Goal: Task Accomplishment & Management: Manage account settings

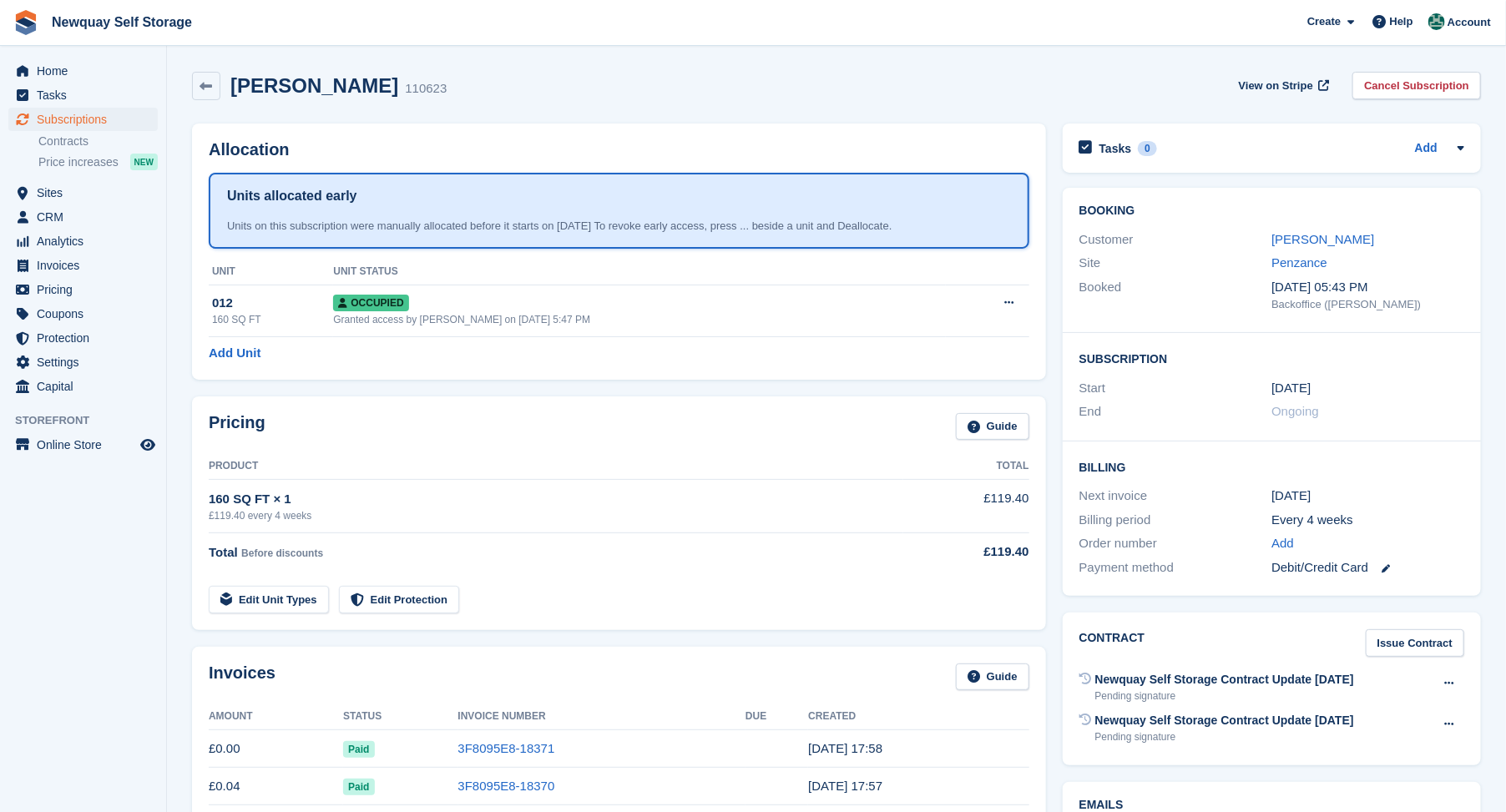
drag, startPoint x: 0, startPoint y: 0, endPoint x: 305, endPoint y: 34, distance: 306.9
click at [305, 34] on span "Newquay Self Storage Create Subscription Invoice Contact Deal Discount Page Hel…" at bounding box center [753, 22] width 1506 height 45
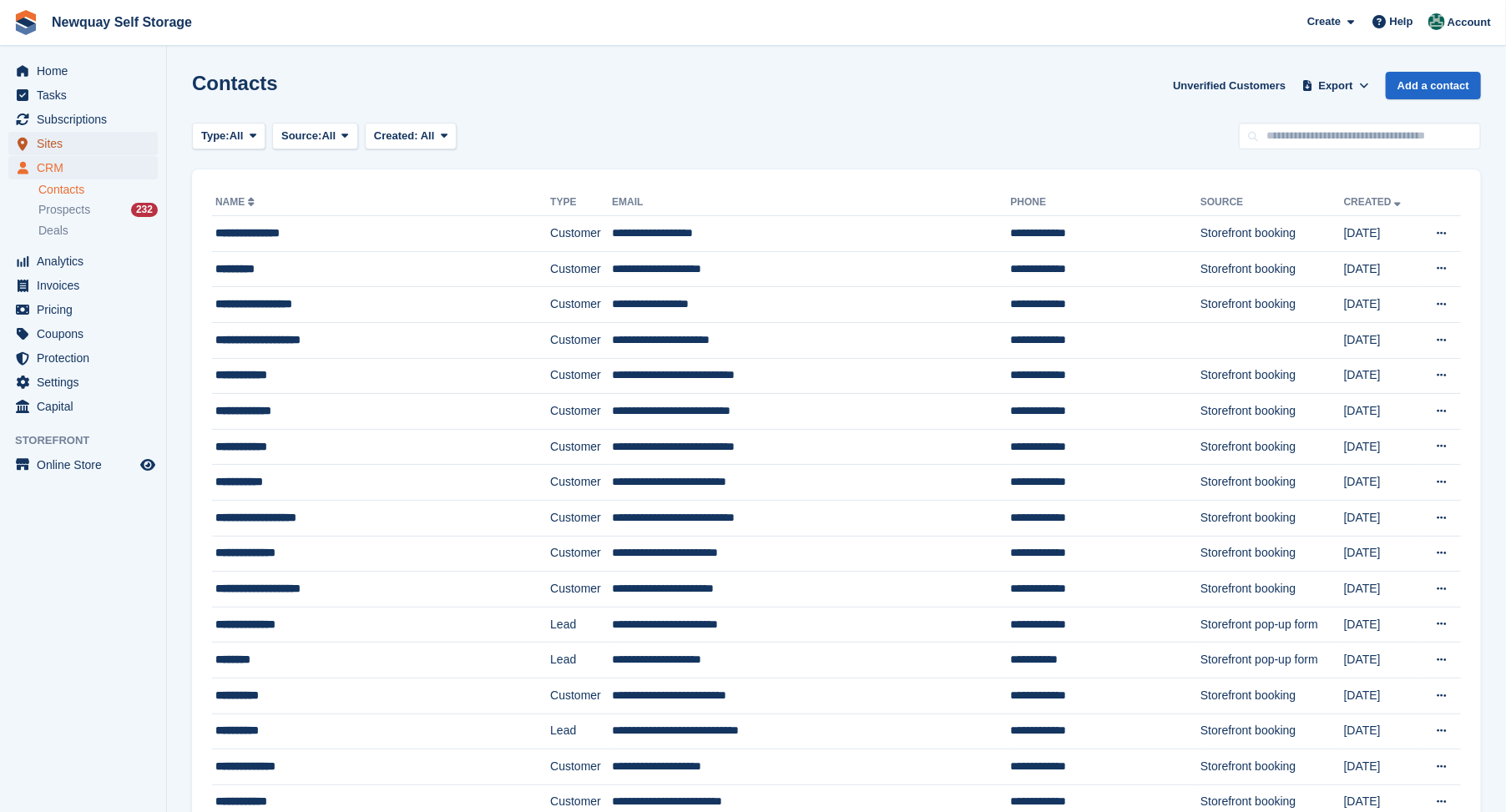
click at [46, 142] on span "Sites" at bounding box center [87, 143] width 100 height 23
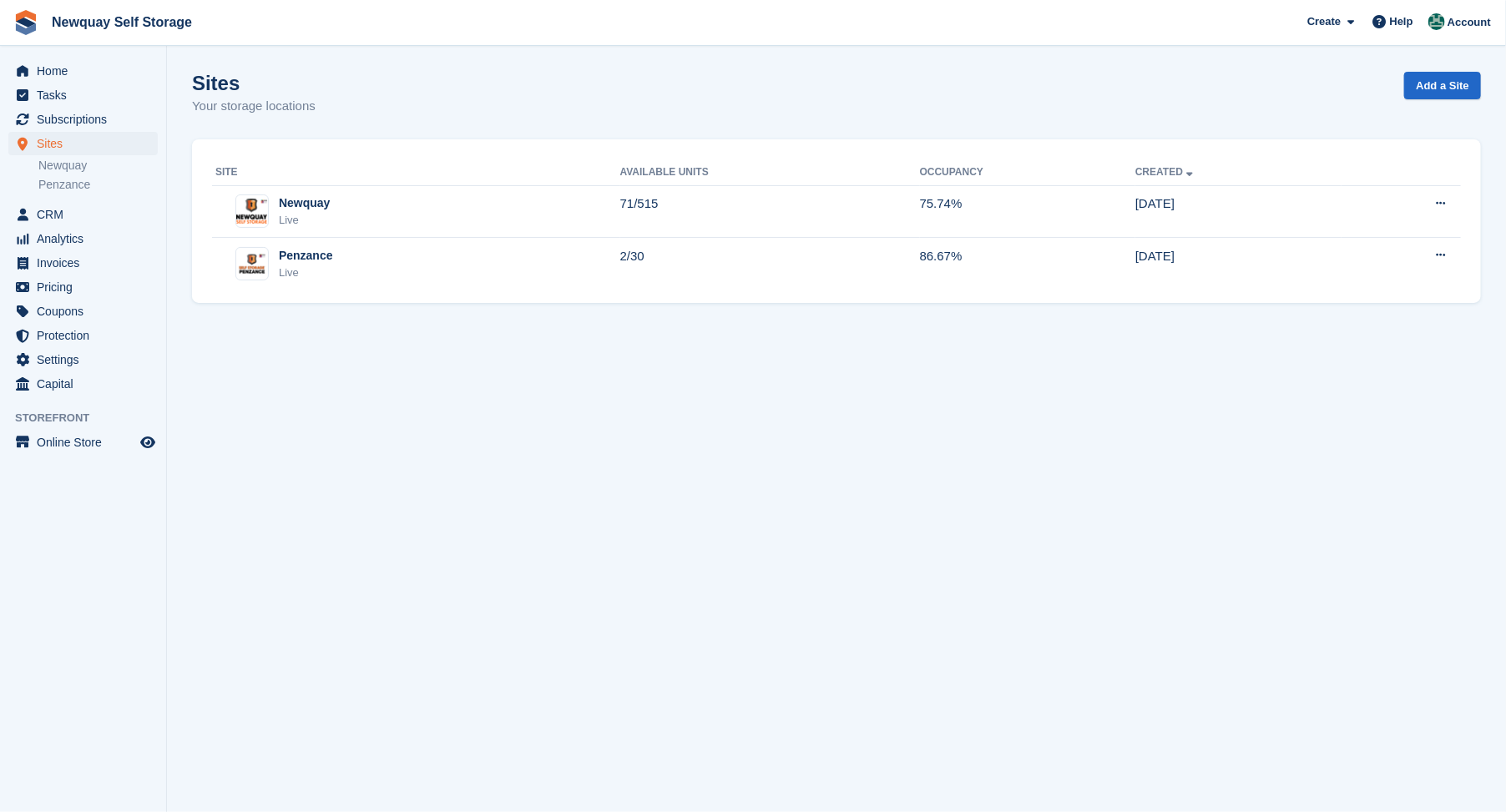
click at [1328, 96] on div "Sites Your storage locations Add a Site" at bounding box center [837, 103] width 1289 height 65
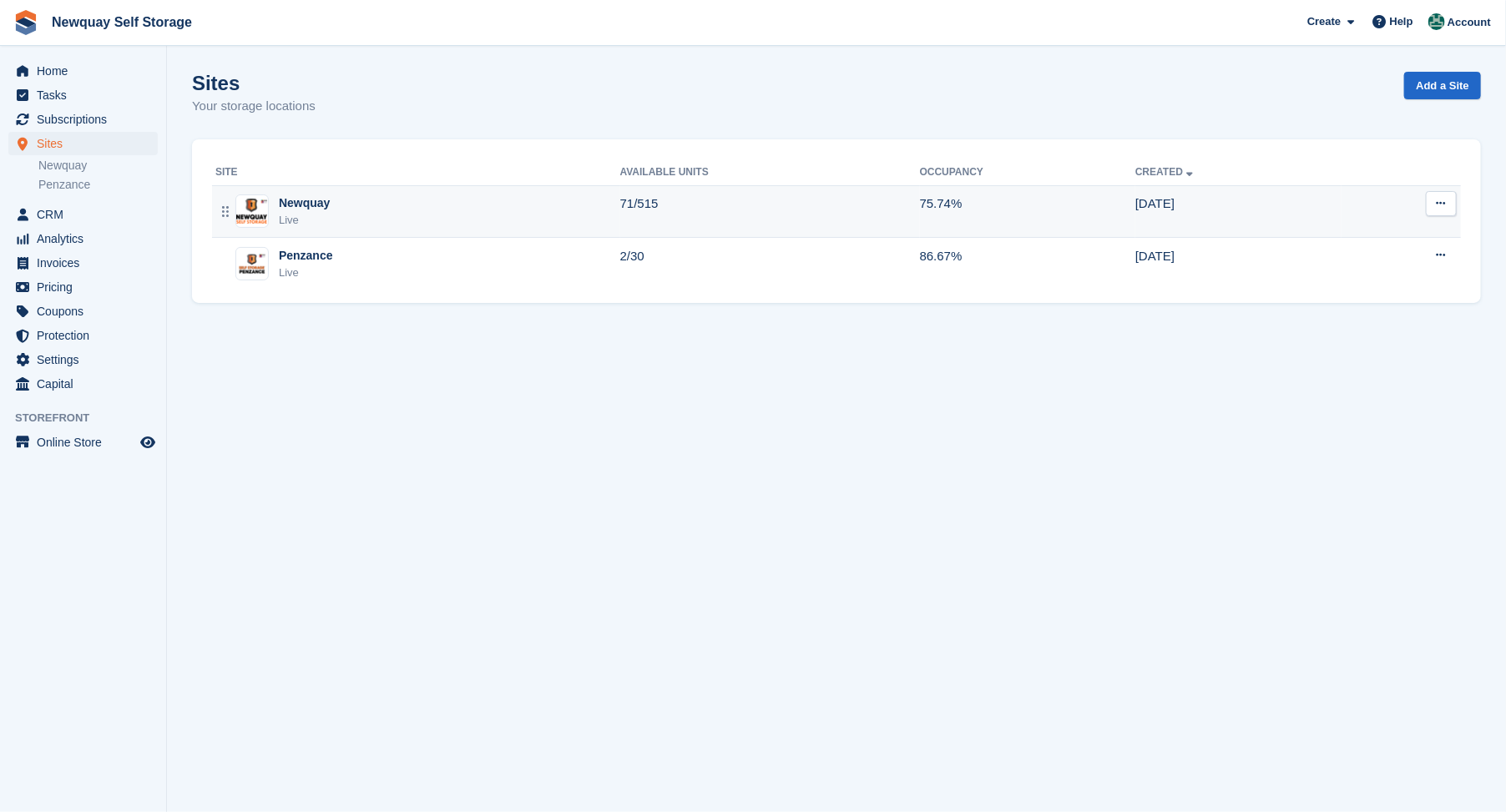
click at [309, 205] on div "Newquay" at bounding box center [304, 203] width 51 height 17
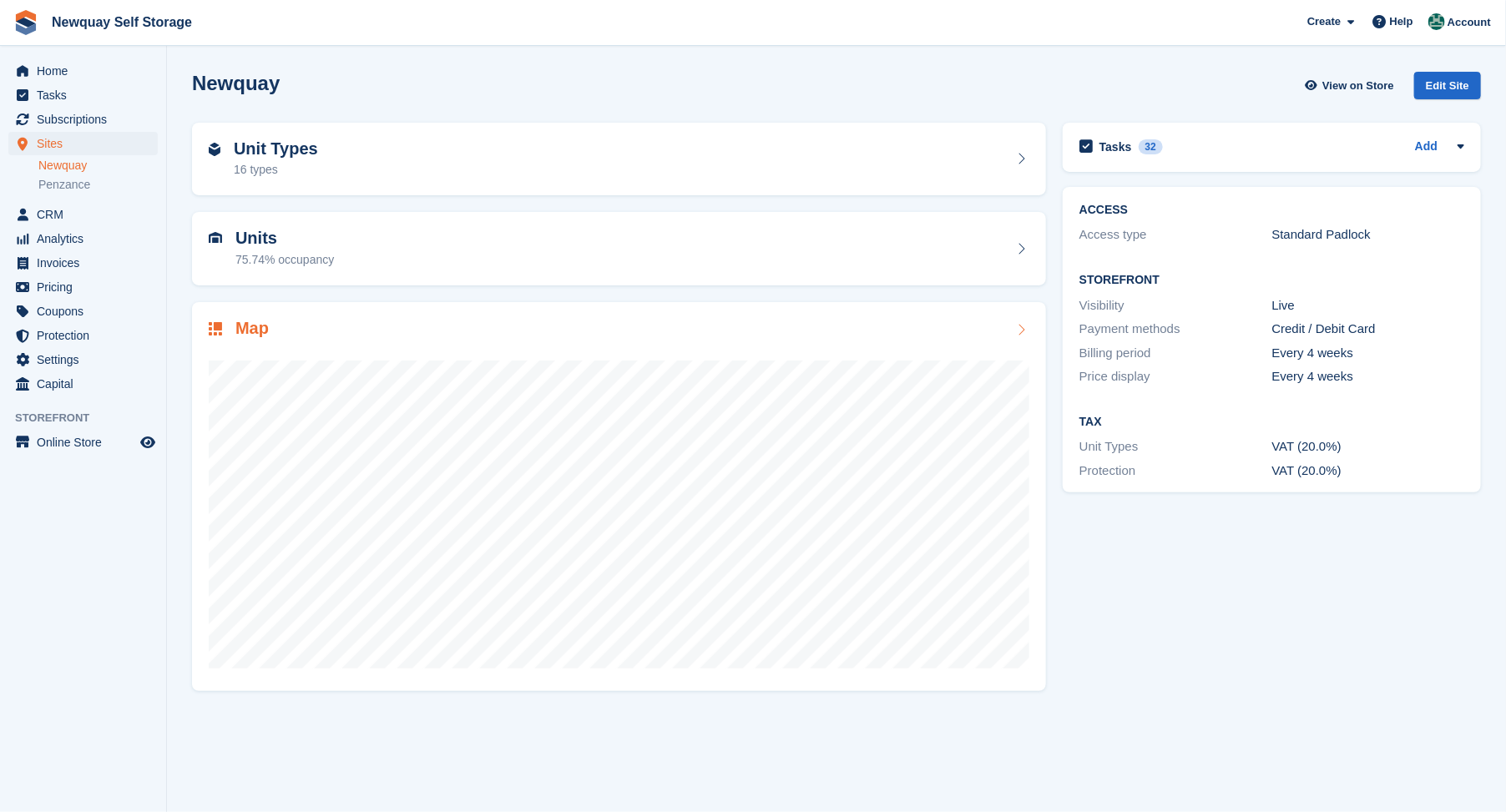
click at [238, 320] on h2 "Map" at bounding box center [252, 328] width 34 height 19
click at [56, 186] on link "Penzance" at bounding box center [98, 184] width 120 height 15
click at [57, 164] on link "Newquay" at bounding box center [98, 165] width 120 height 15
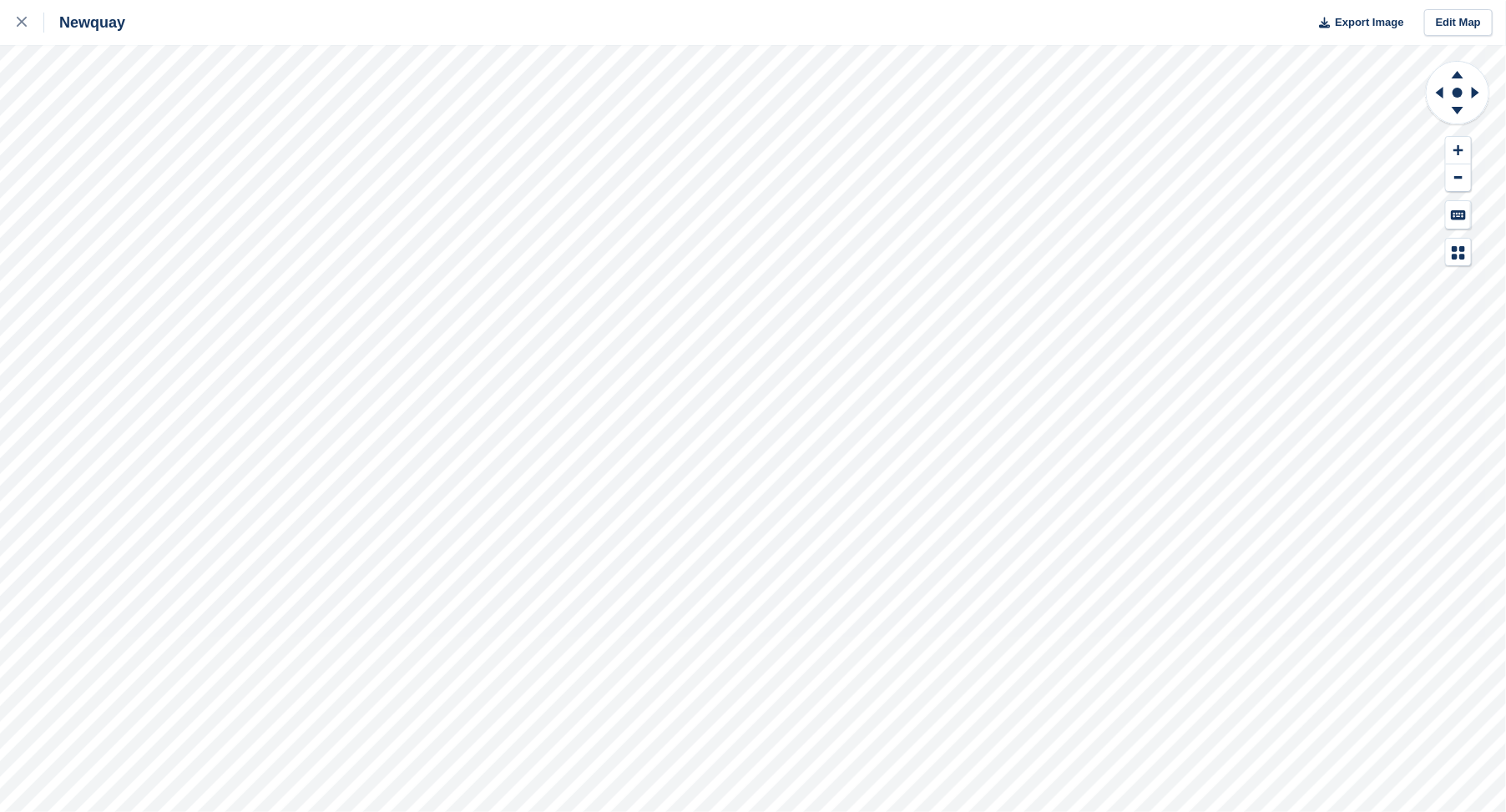
click at [0, 338] on html "Newquay Export Image Edit Map" at bounding box center [753, 406] width 1506 height 812
click at [452, 0] on html "Newquay Export Image Edit Map" at bounding box center [753, 406] width 1506 height 812
click at [409, 0] on html "Newquay Export Image Edit Map" at bounding box center [753, 406] width 1506 height 812
click at [410, 0] on html "Newquay Export Image Edit Map" at bounding box center [753, 406] width 1506 height 812
click at [283, 0] on html "Newquay Export Image Edit Map" at bounding box center [753, 406] width 1506 height 812
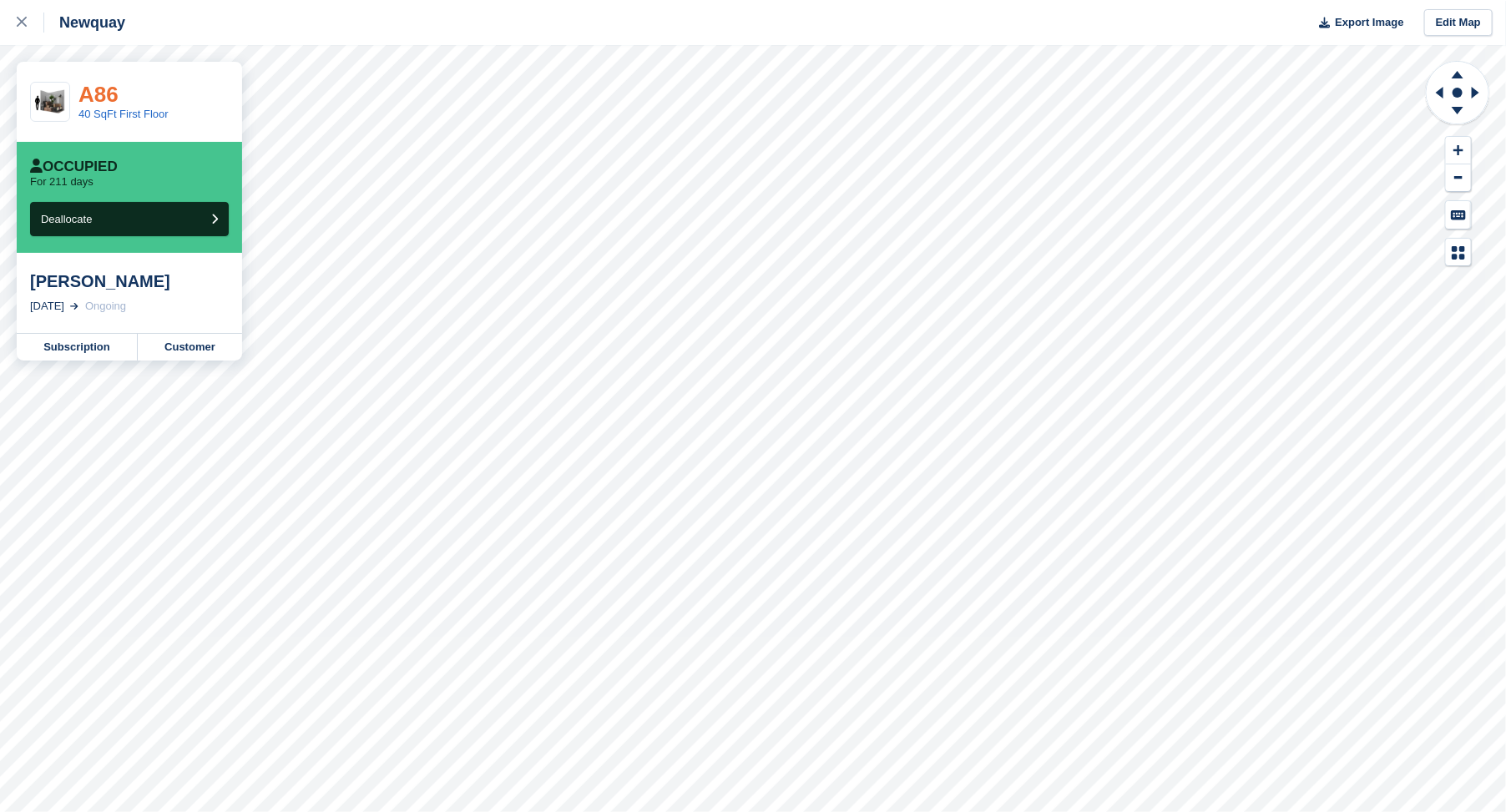
click at [103, 96] on link "A86" at bounding box center [98, 94] width 40 height 25
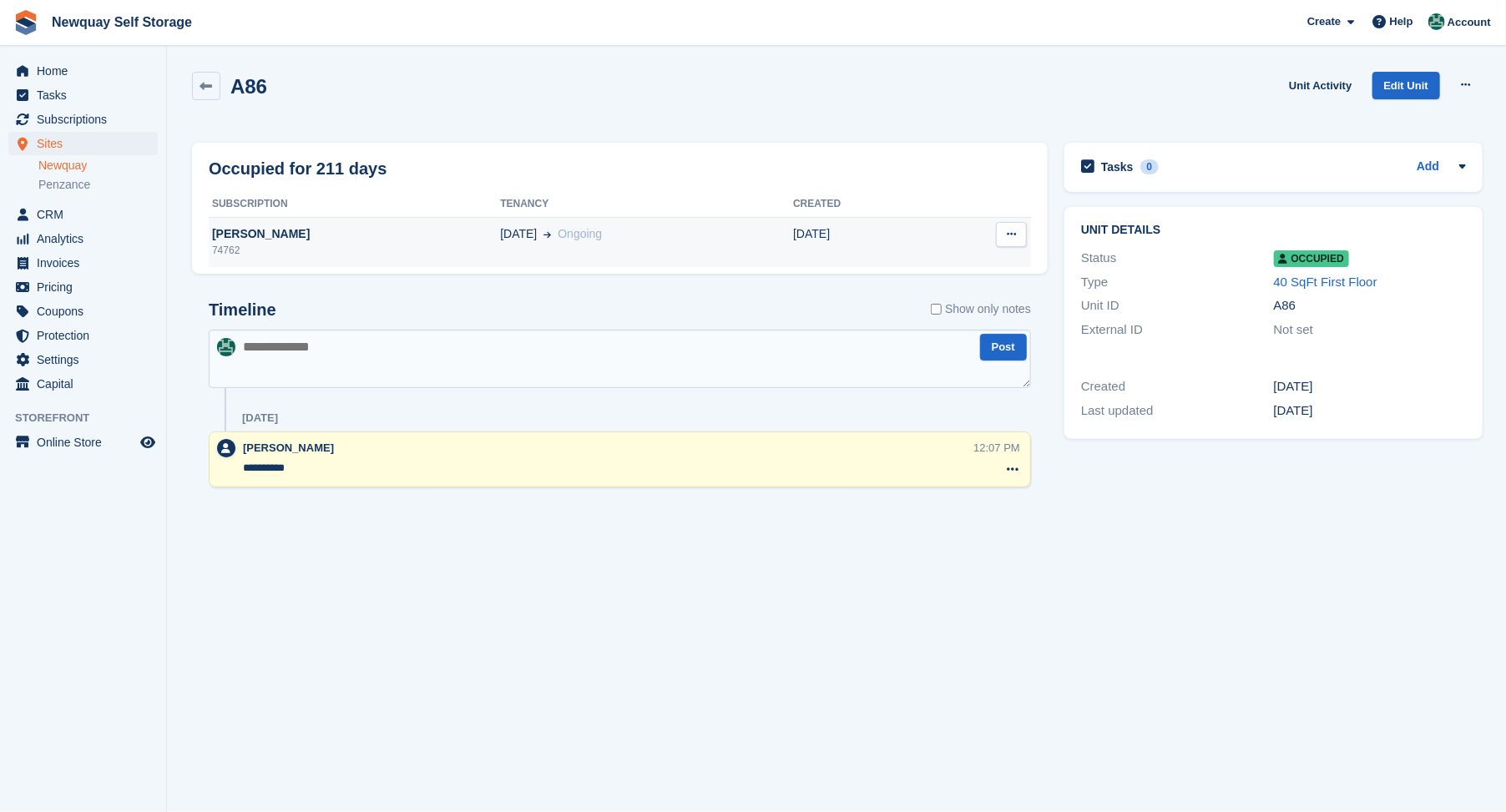
click at [243, 230] on div "[PERSON_NAME]" at bounding box center [354, 234] width 291 height 17
click at [50, 140] on span "Sites" at bounding box center [87, 143] width 100 height 23
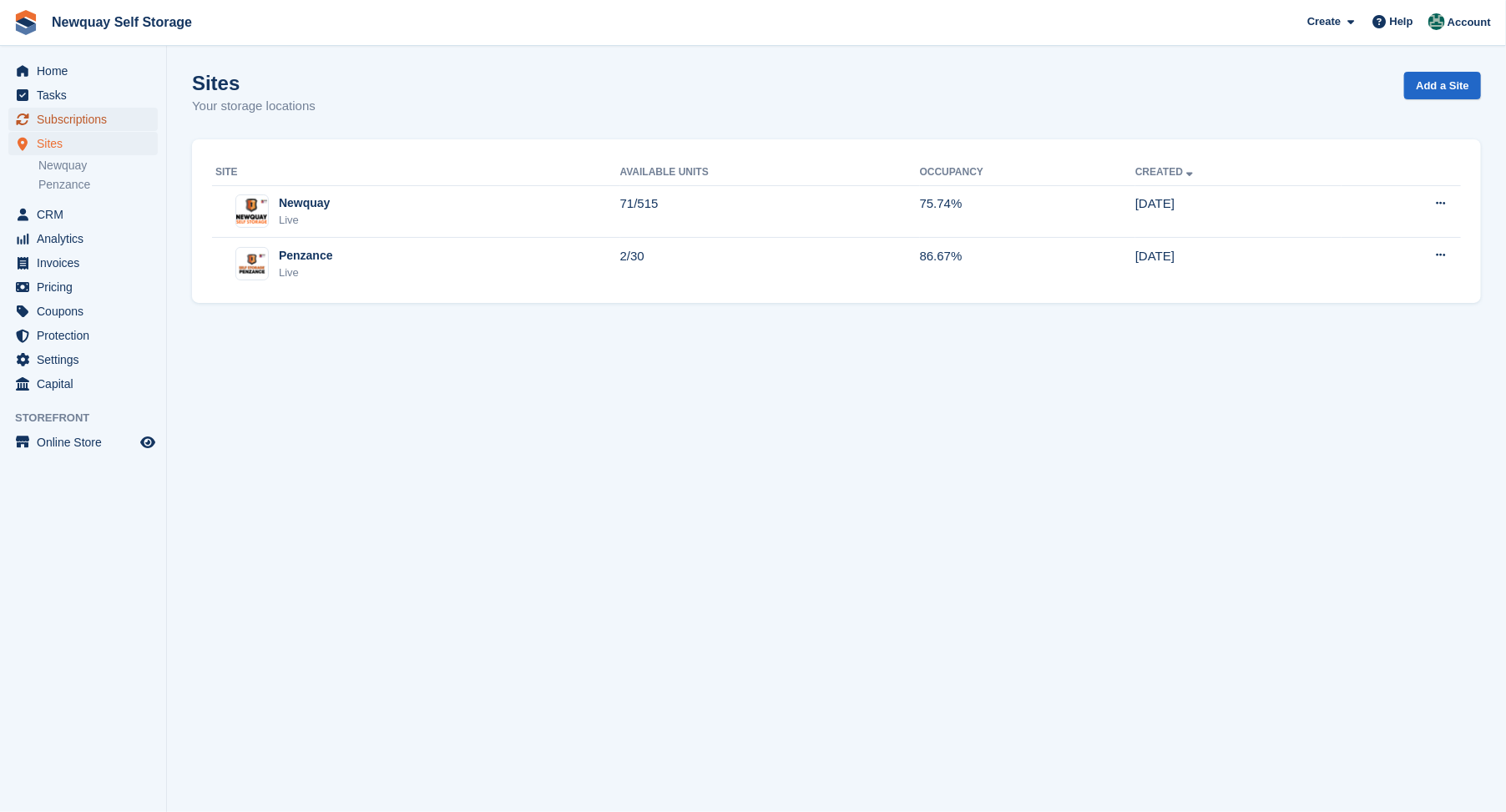
click at [73, 118] on span "Subscriptions" at bounding box center [87, 119] width 100 height 23
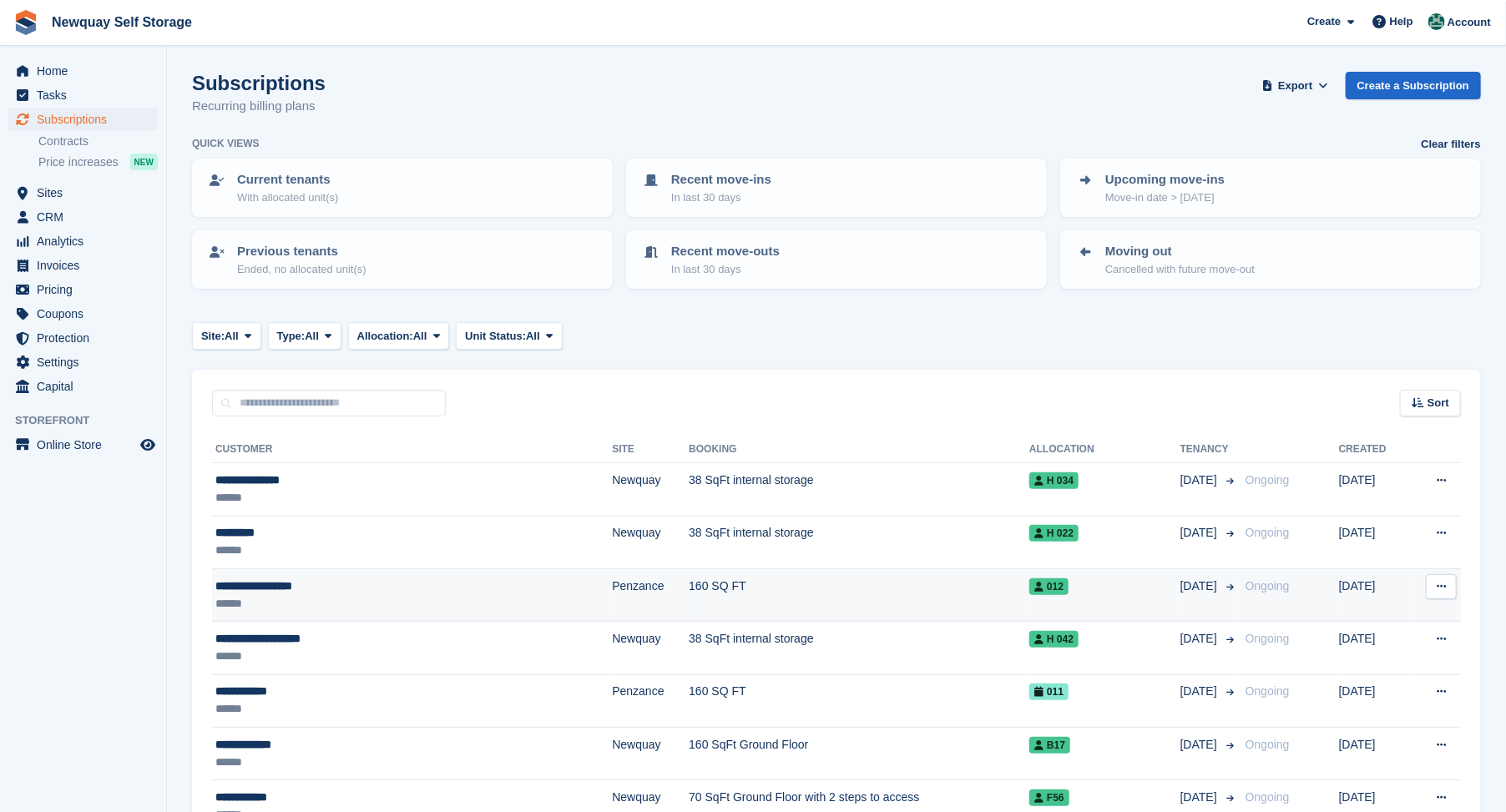
click at [348, 577] on div "**********" at bounding box center [349, 586] width 268 height 17
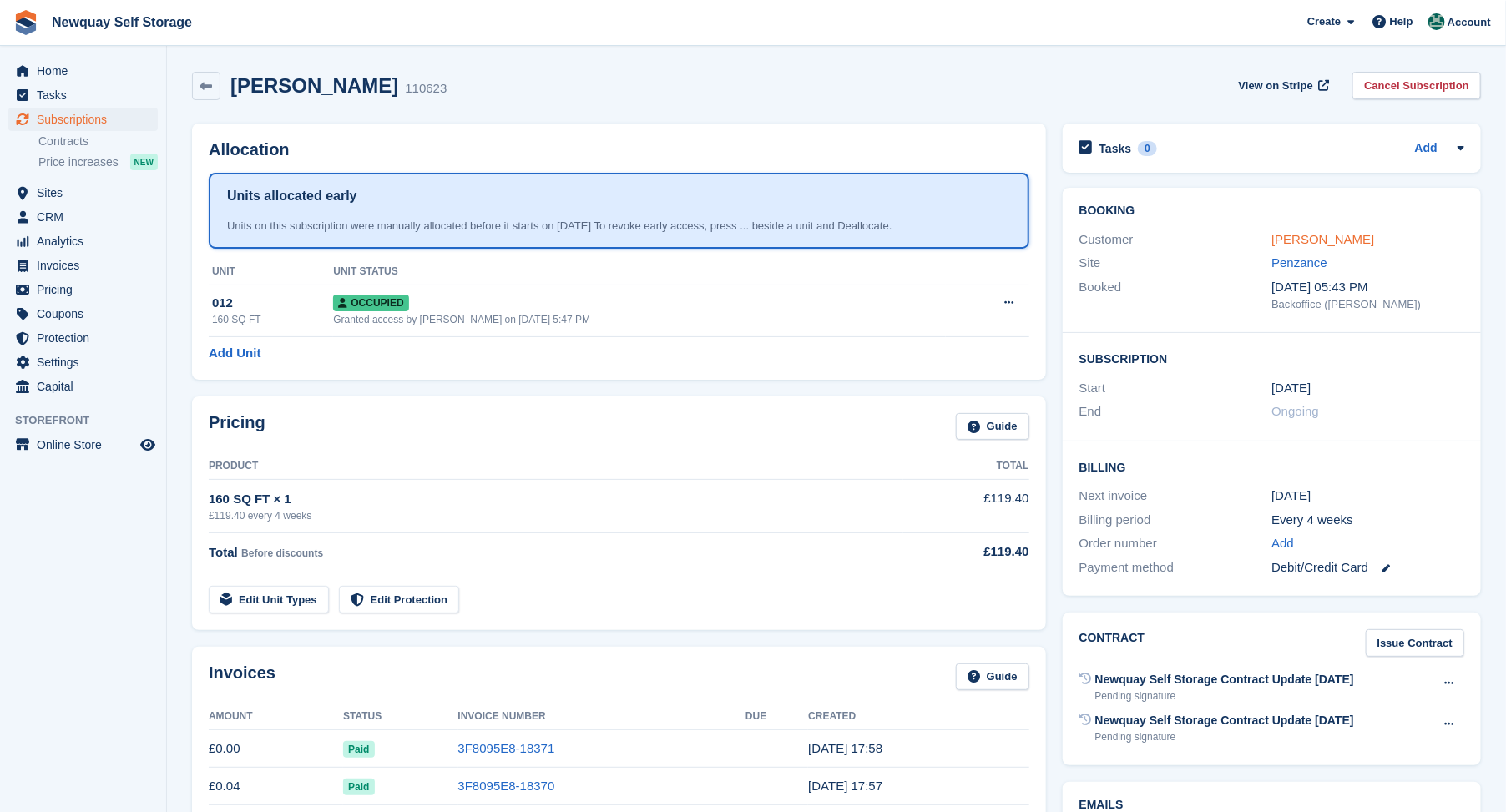
click at [1348, 240] on link "[PERSON_NAME]" at bounding box center [1322, 239] width 103 height 14
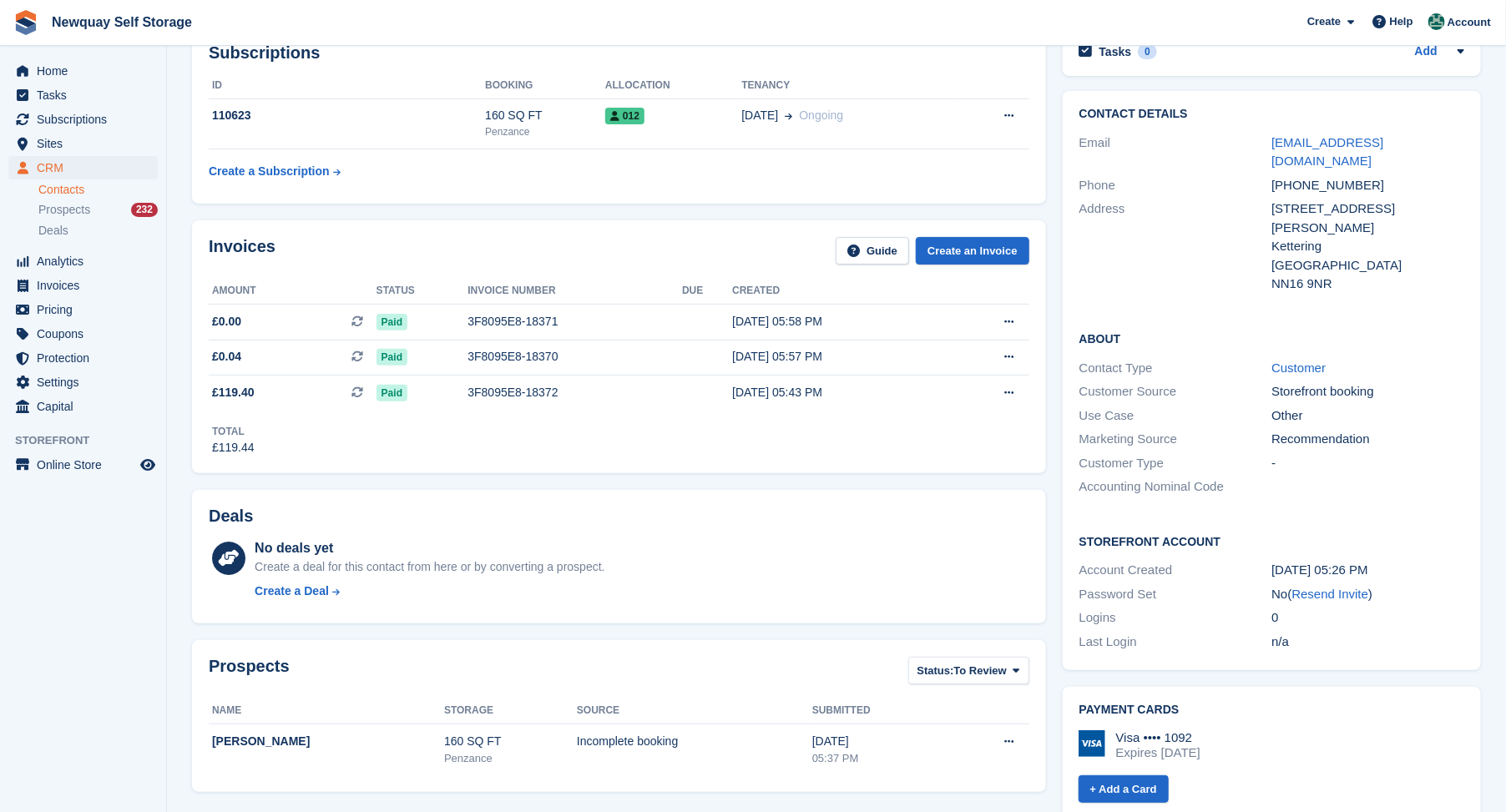
scroll to position [185, 0]
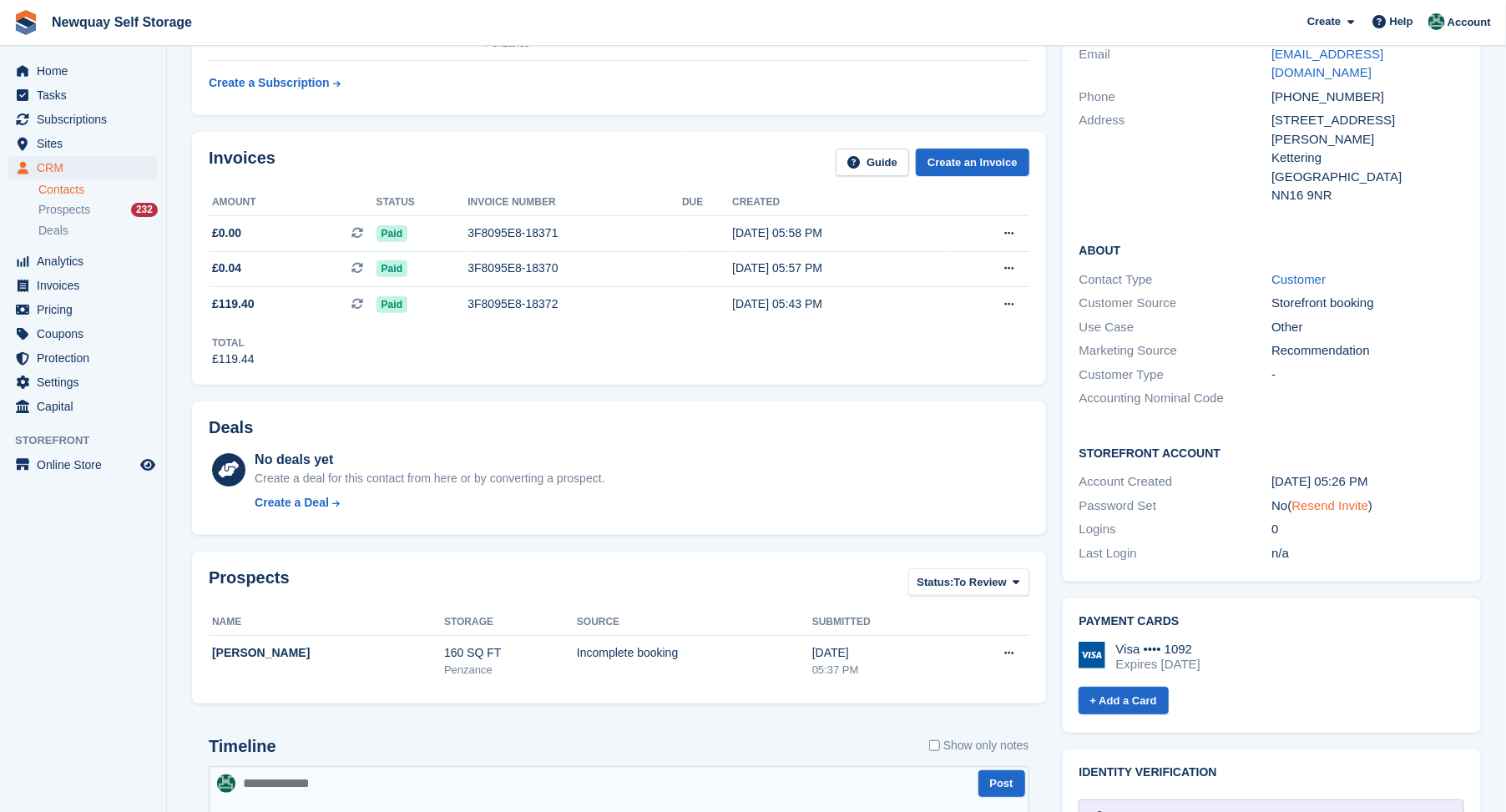
click at [1344, 498] on link "Resend Invite" at bounding box center [1330, 505] width 77 height 14
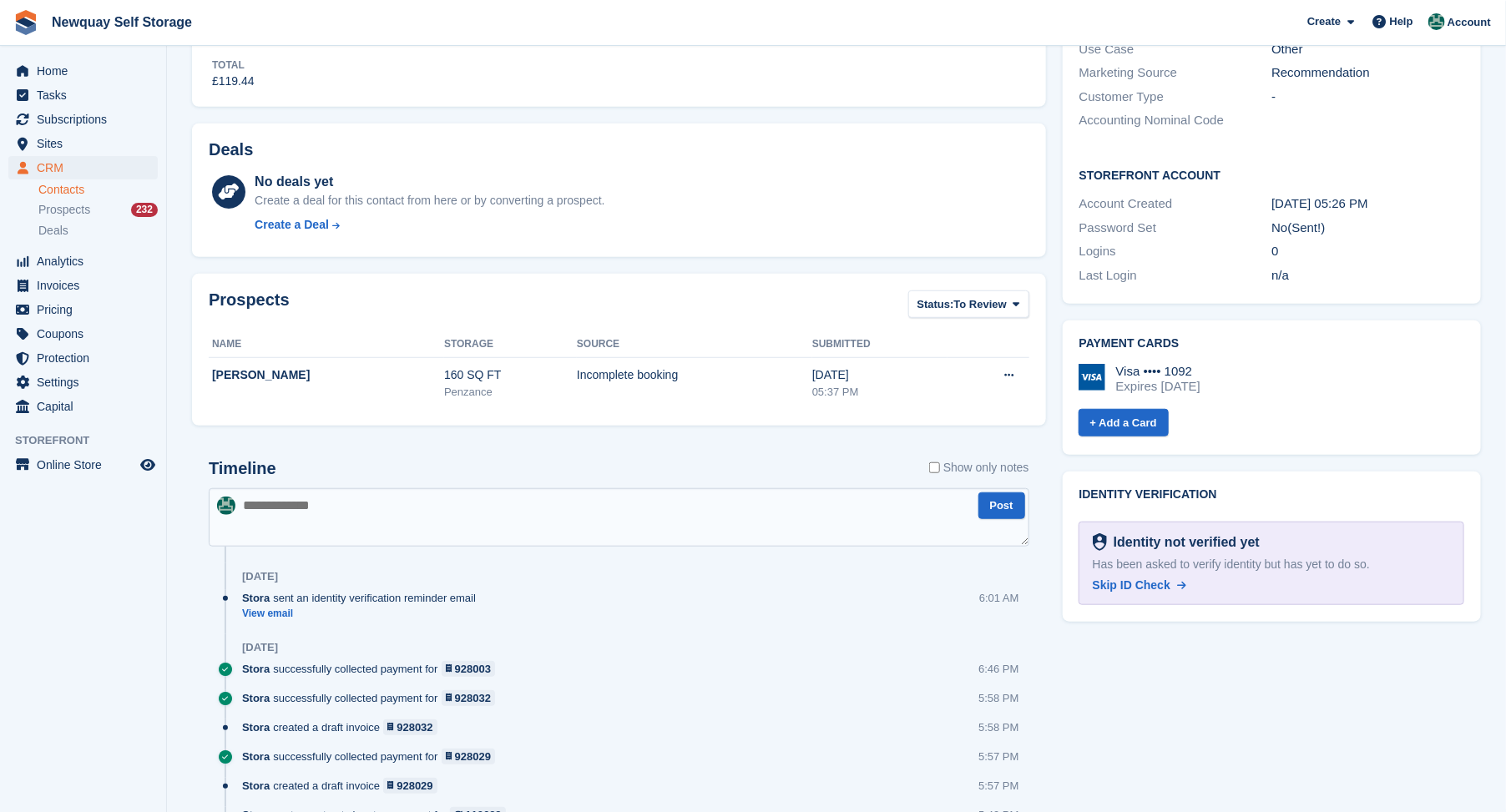
scroll to position [648, 0]
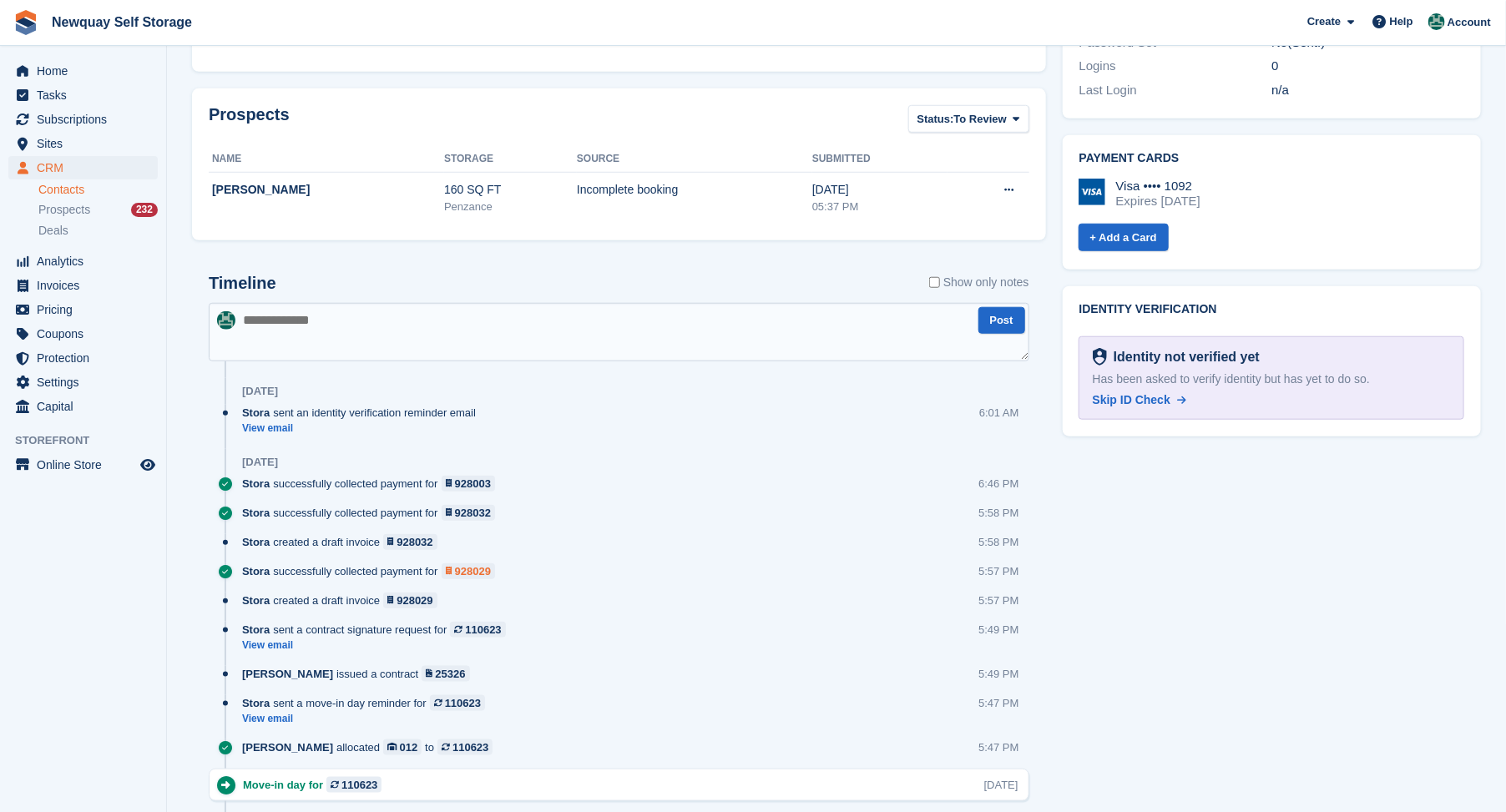
click at [484, 565] on div "928029" at bounding box center [473, 571] width 36 height 15
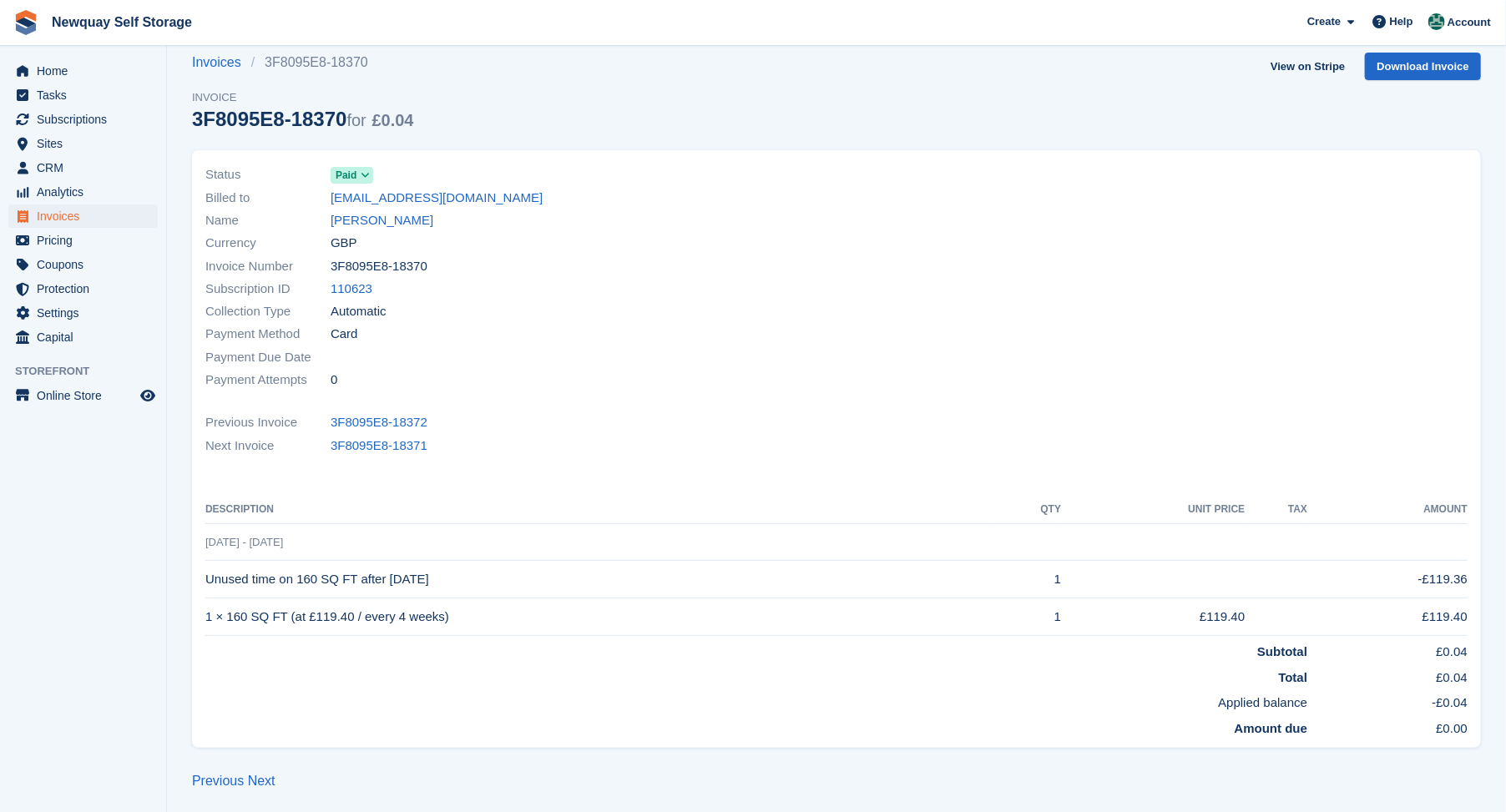
scroll to position [23, 0]
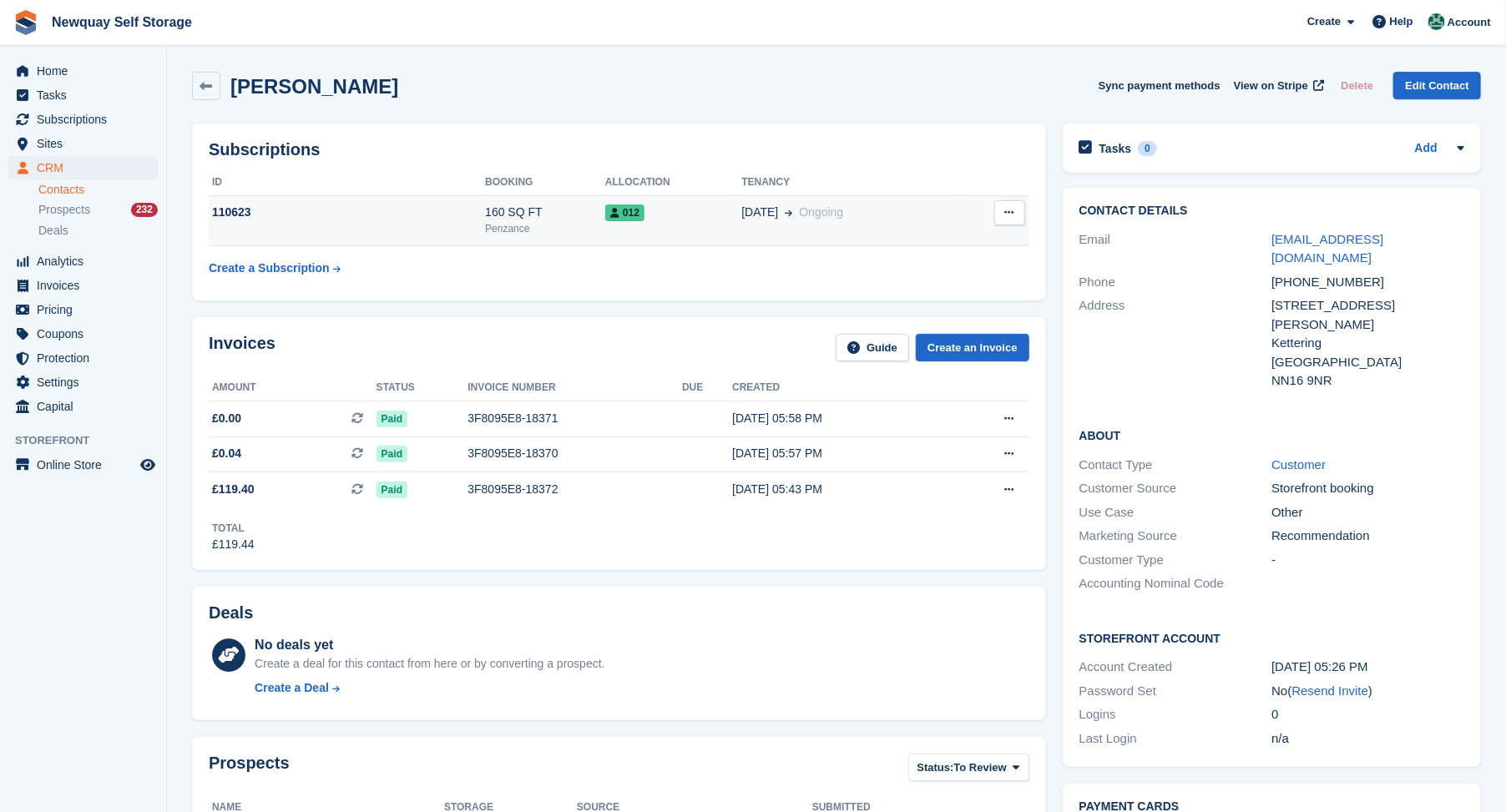
click at [329, 226] on td "110623" at bounding box center [346, 220] width 277 height 51
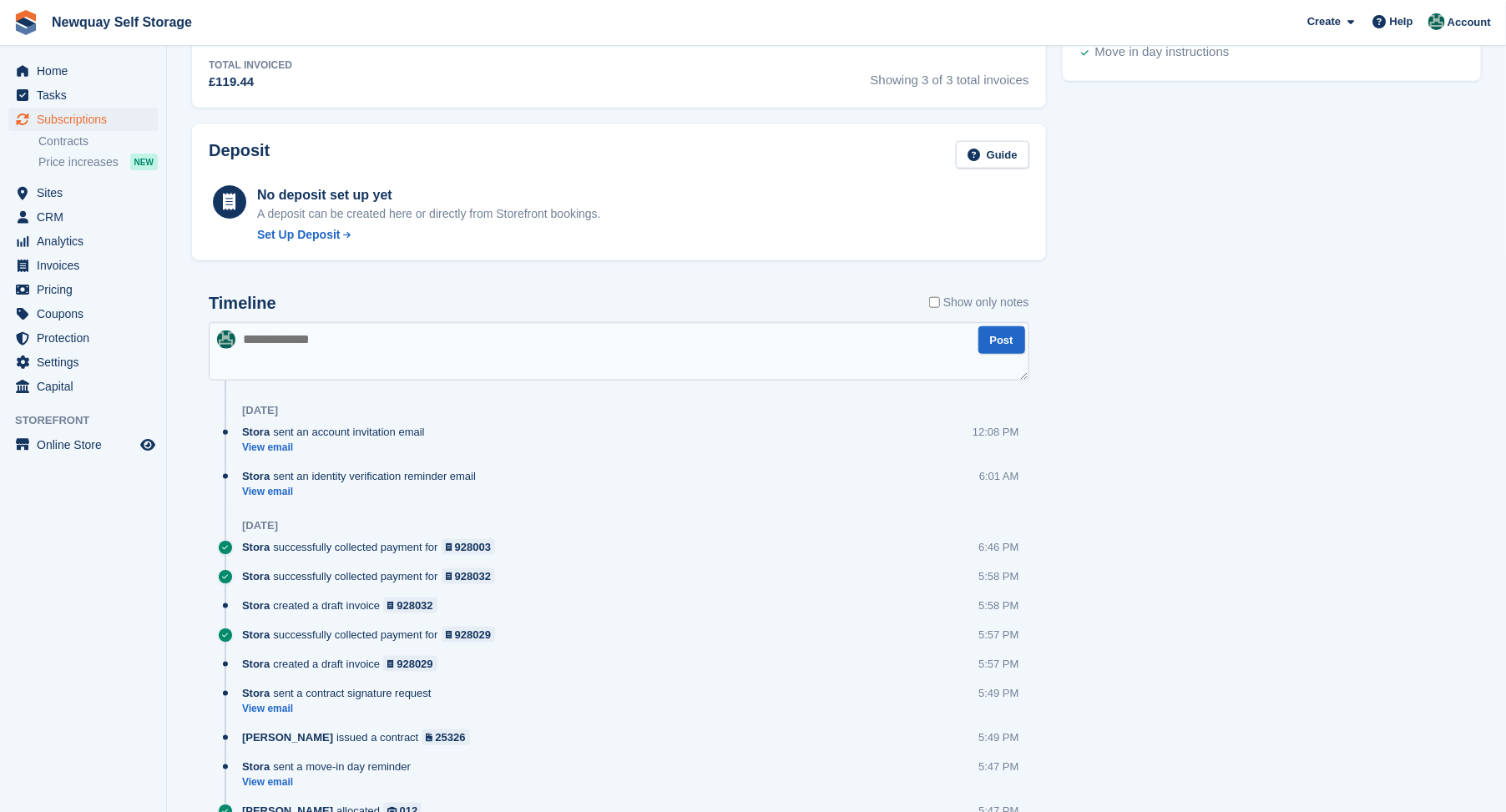
scroll to position [834, 0]
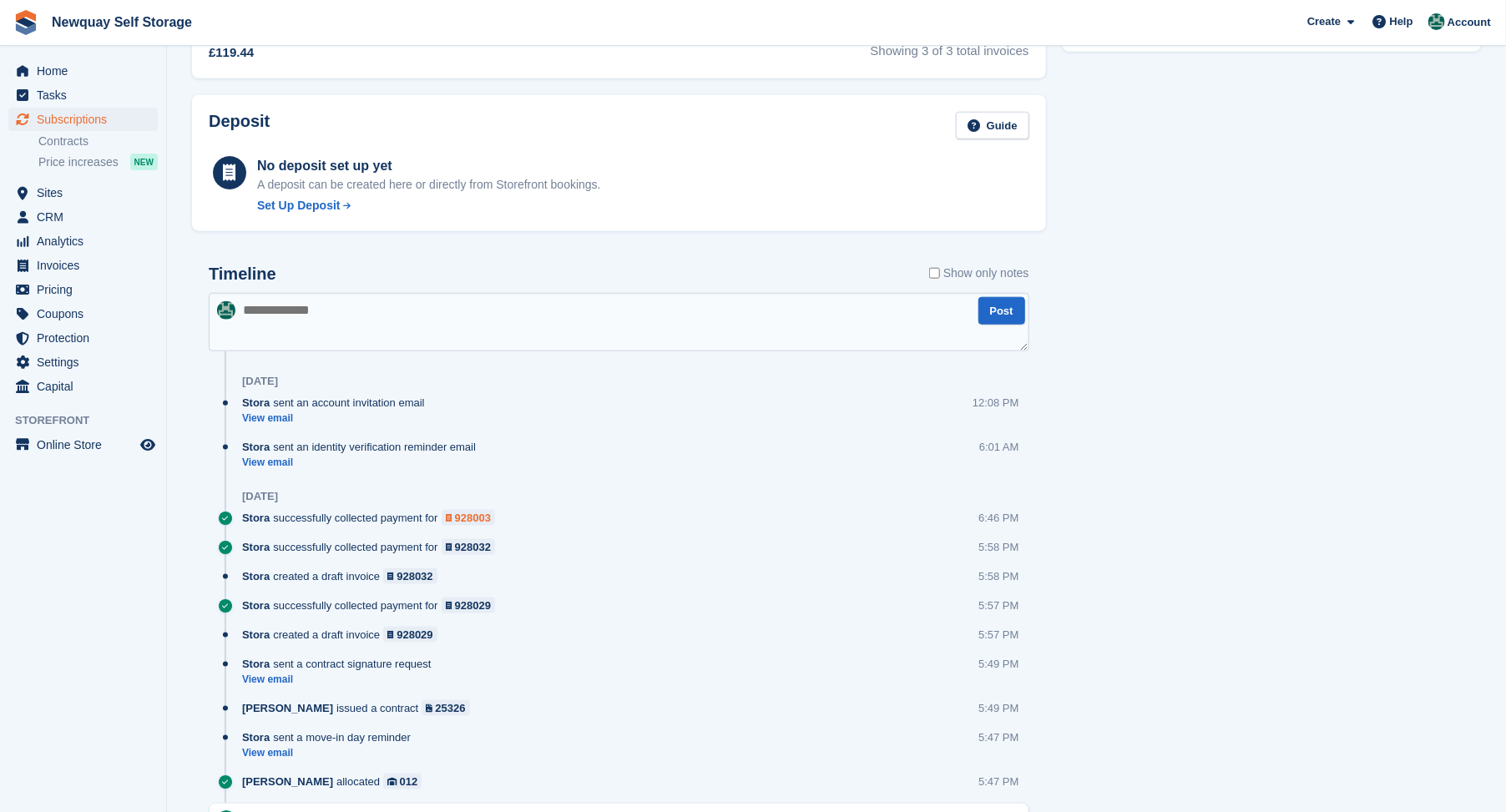
click at [478, 520] on div "928003" at bounding box center [473, 518] width 36 height 15
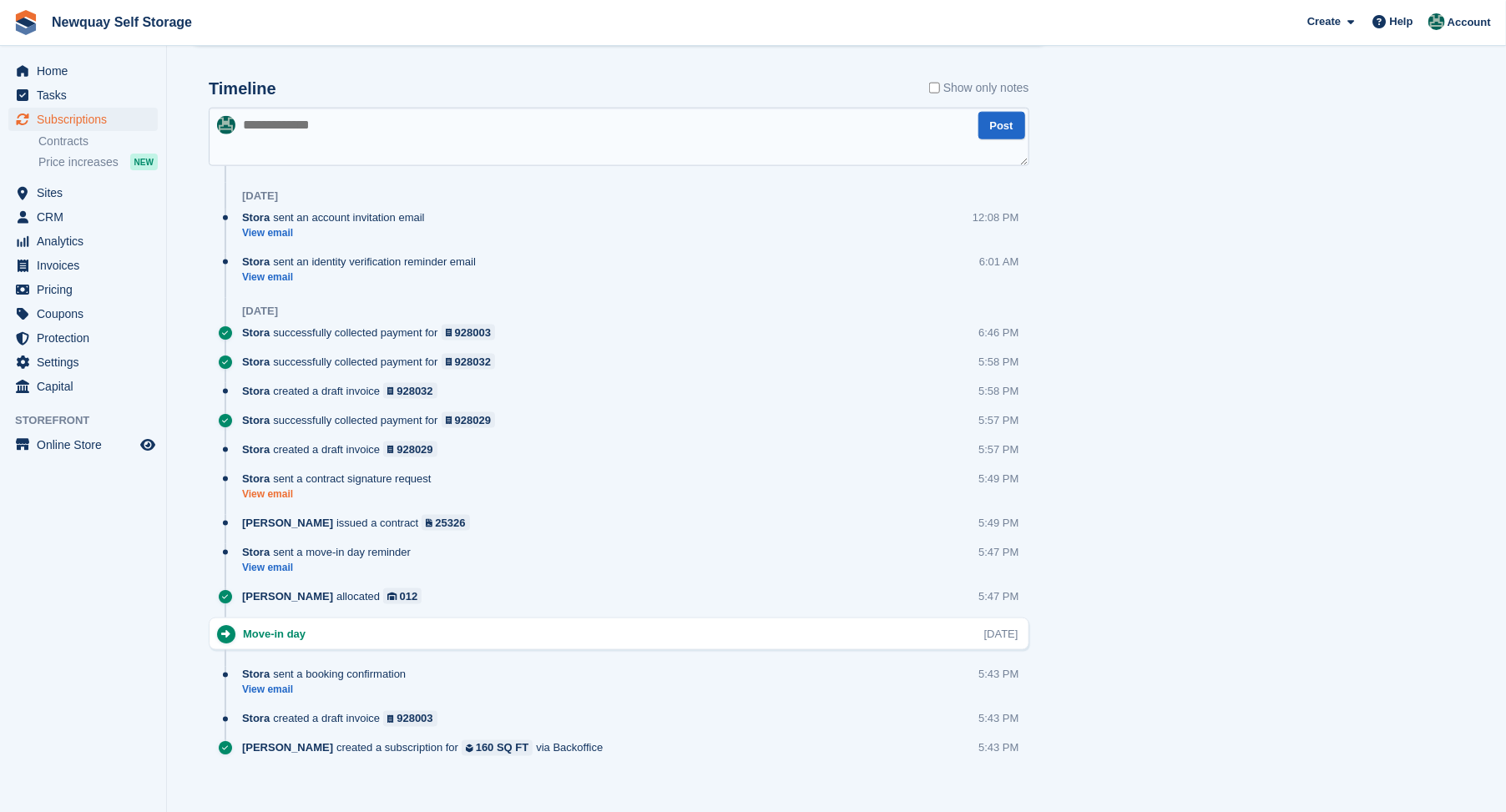
click at [284, 497] on link "View email" at bounding box center [341, 494] width 198 height 14
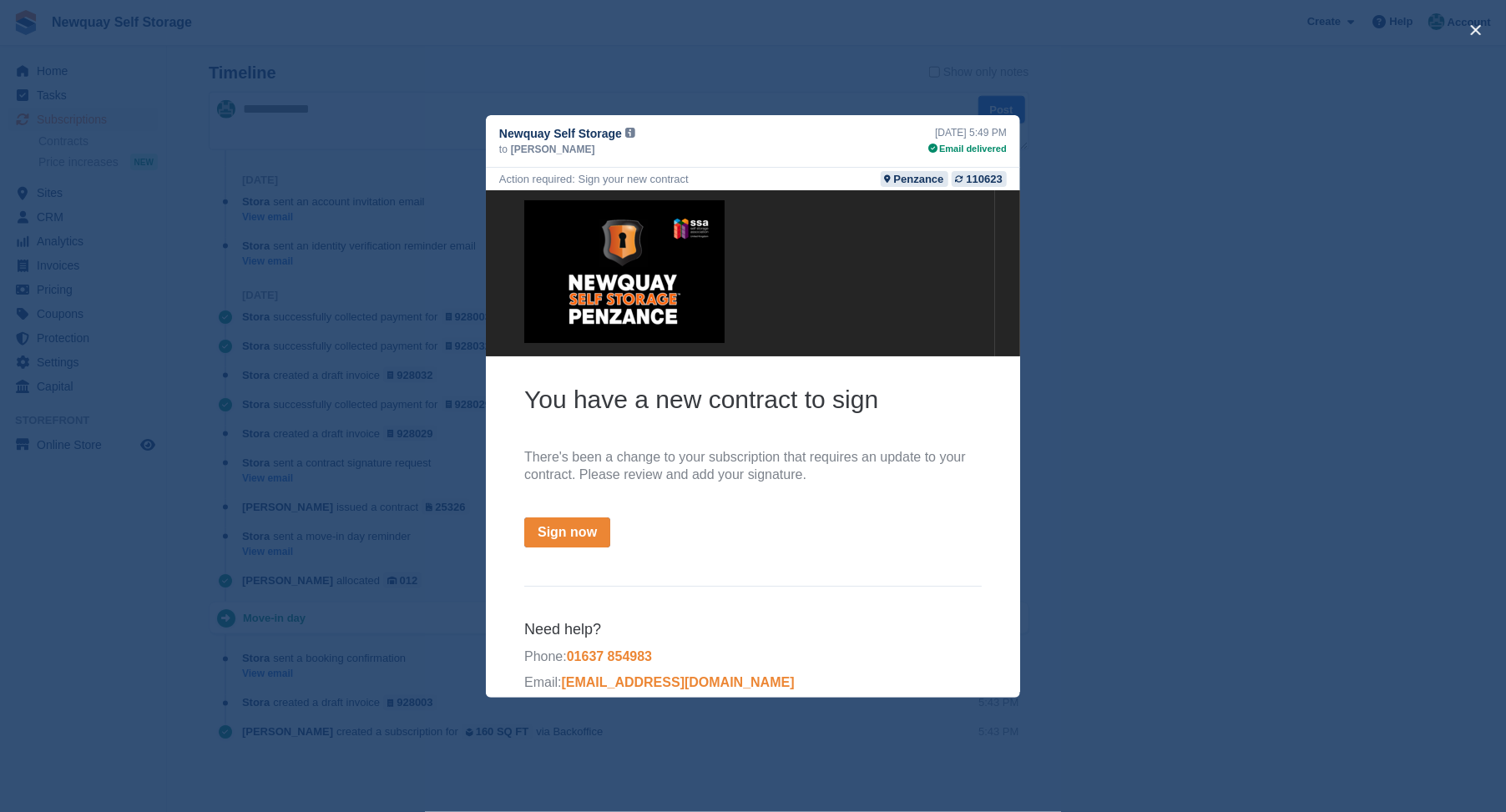
scroll to position [0, 0]
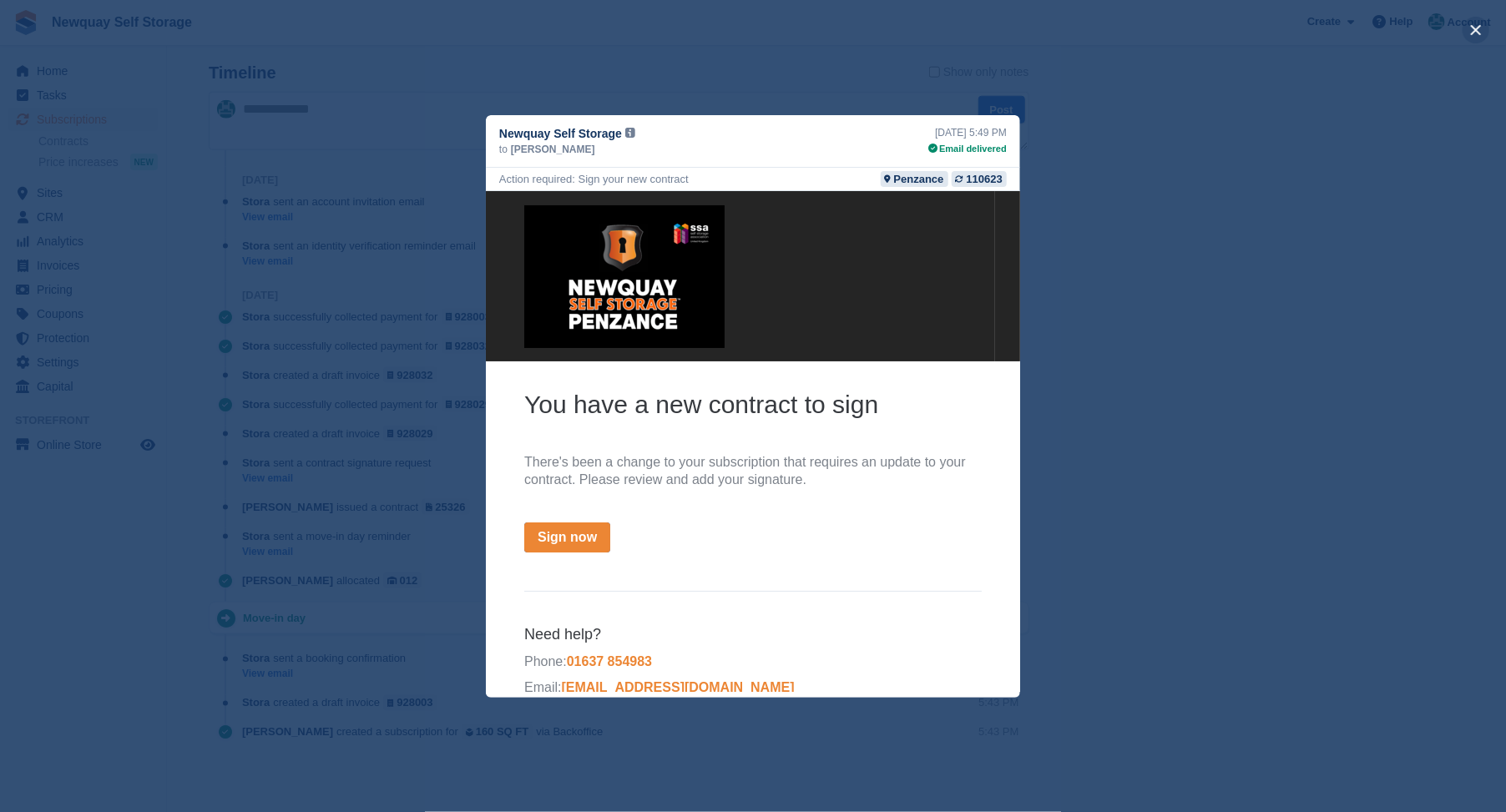
click at [1472, 28] on button "close" at bounding box center [1475, 29] width 27 height 27
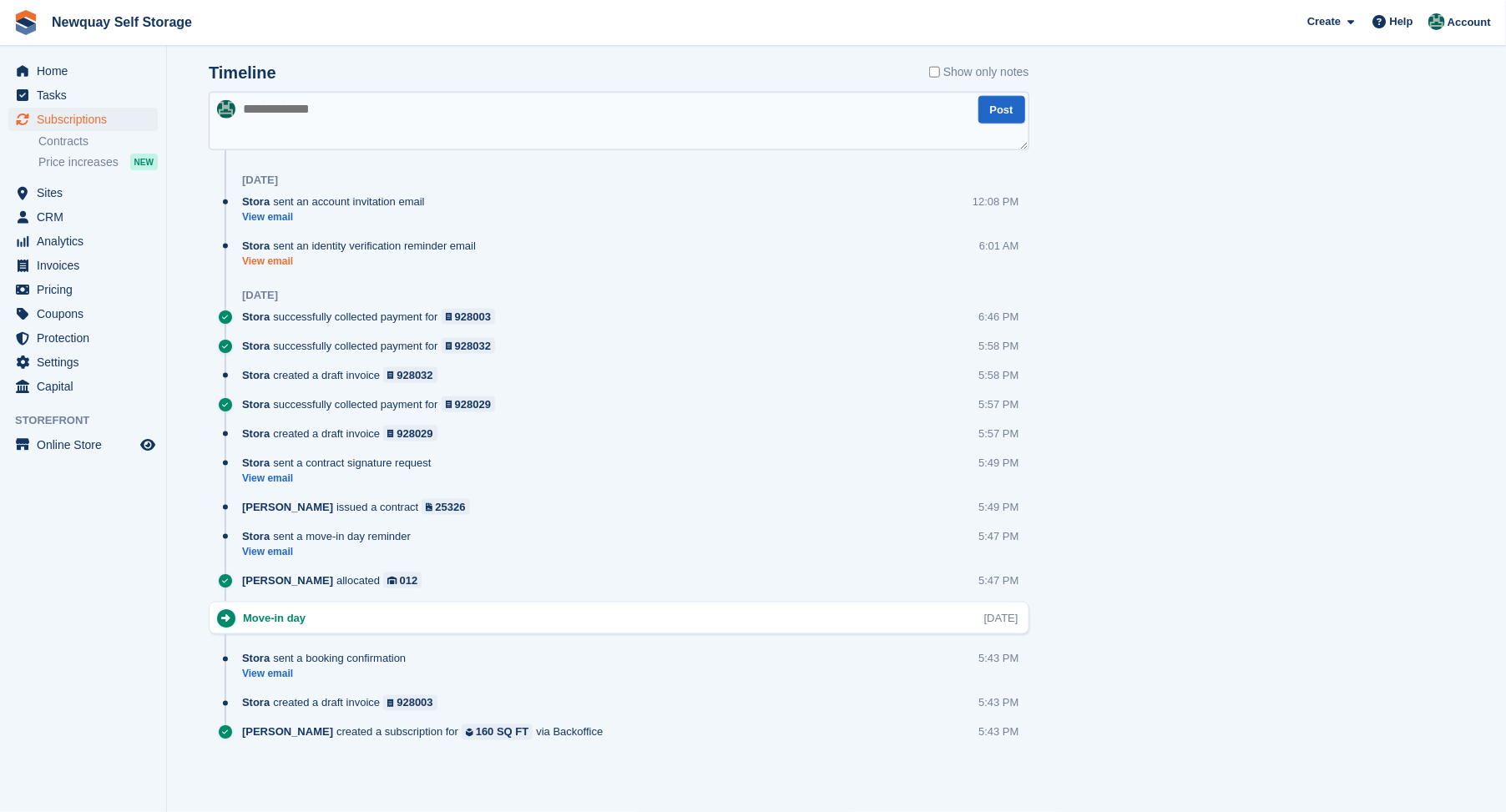
click at [280, 260] on link "View email" at bounding box center [363, 261] width 242 height 14
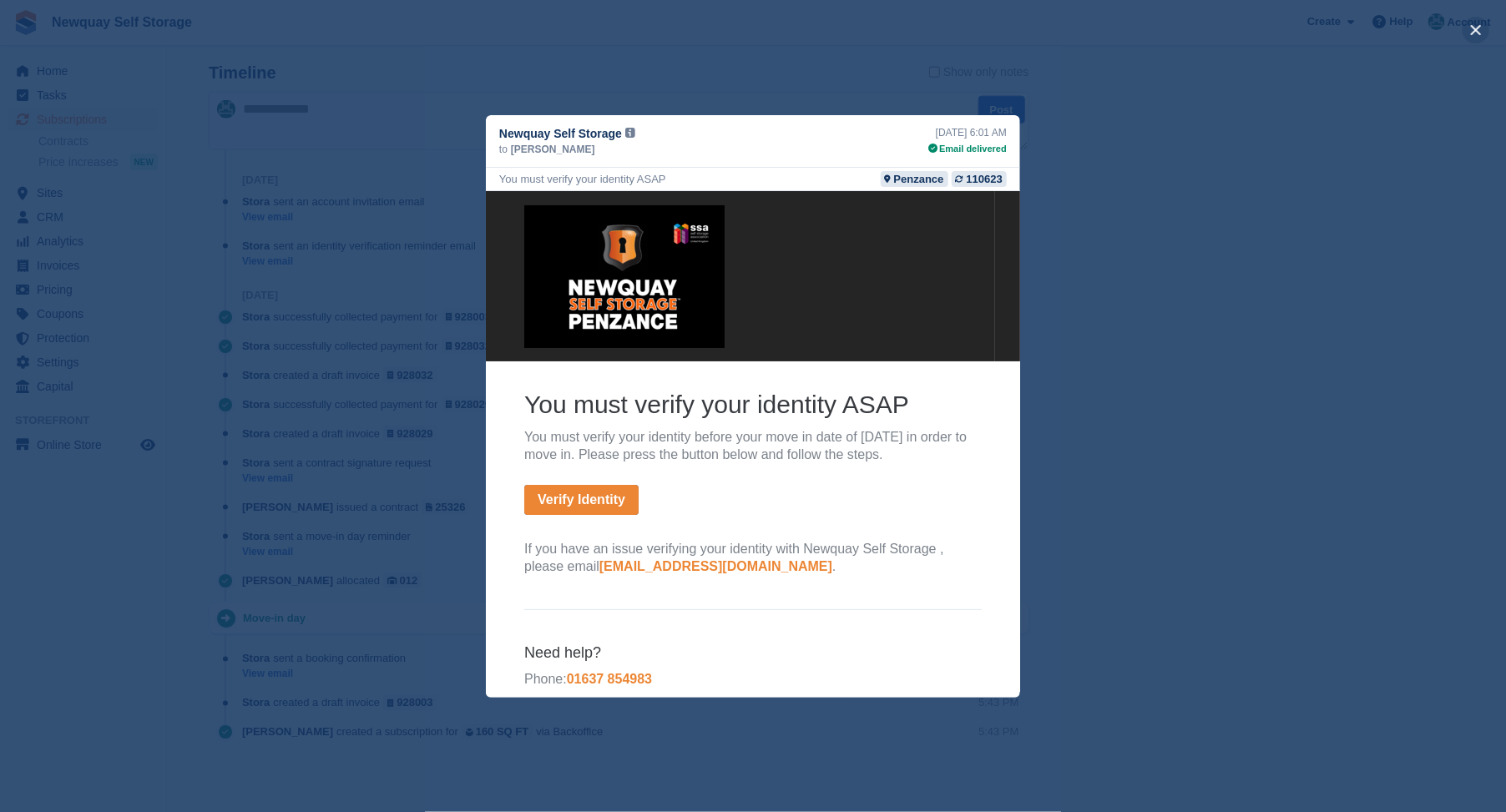
click at [1484, 34] on button "close" at bounding box center [1475, 29] width 27 height 27
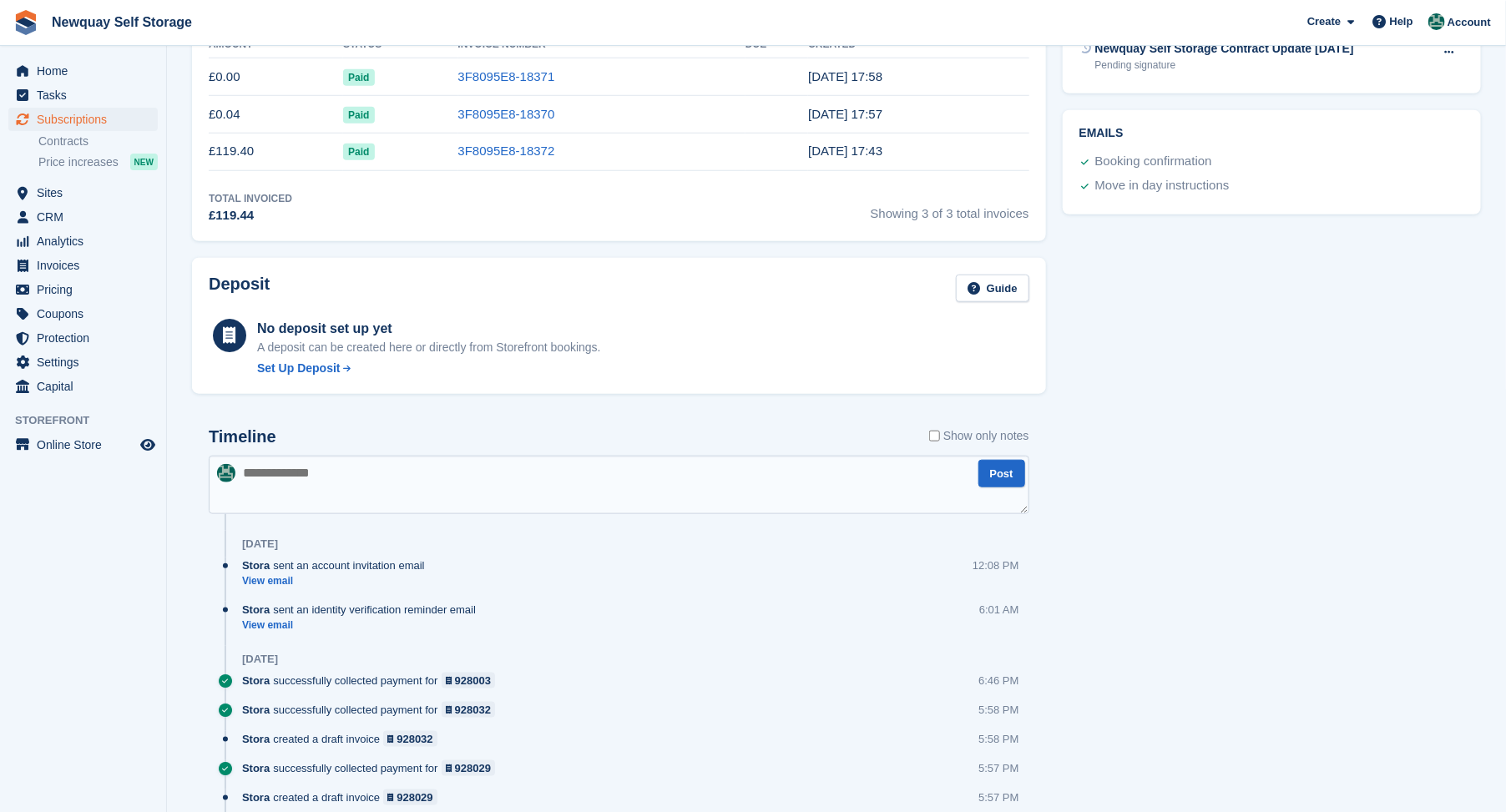
scroll to position [294, 0]
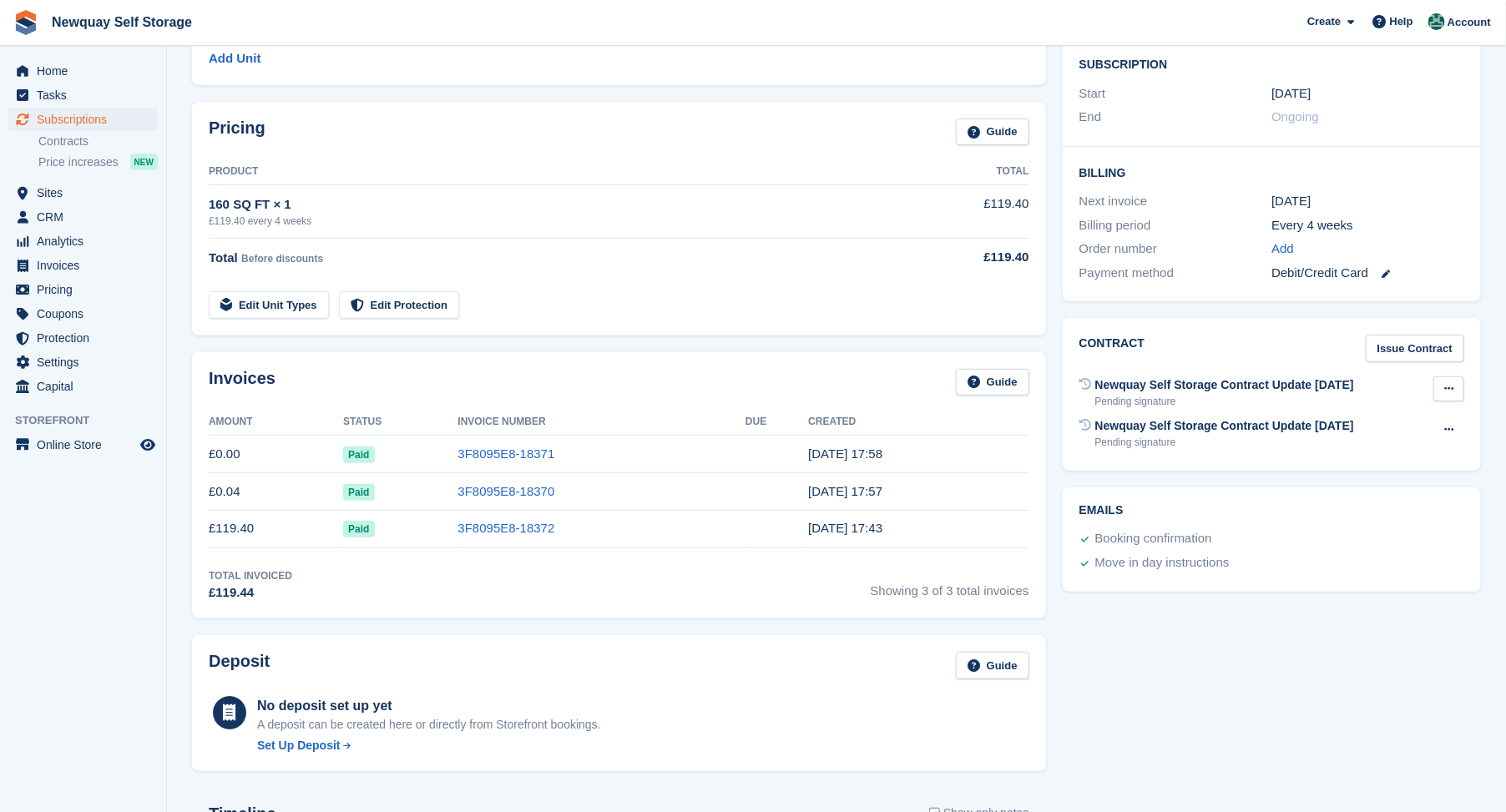
click at [1447, 381] on button at bounding box center [1448, 388] width 31 height 25
click at [1409, 505] on h2 "Emails" at bounding box center [1272, 511] width 385 height 14
click at [1444, 431] on icon at bounding box center [1448, 429] width 9 height 11
click at [1367, 485] on p "Send reminder" at bounding box center [1384, 483] width 146 height 22
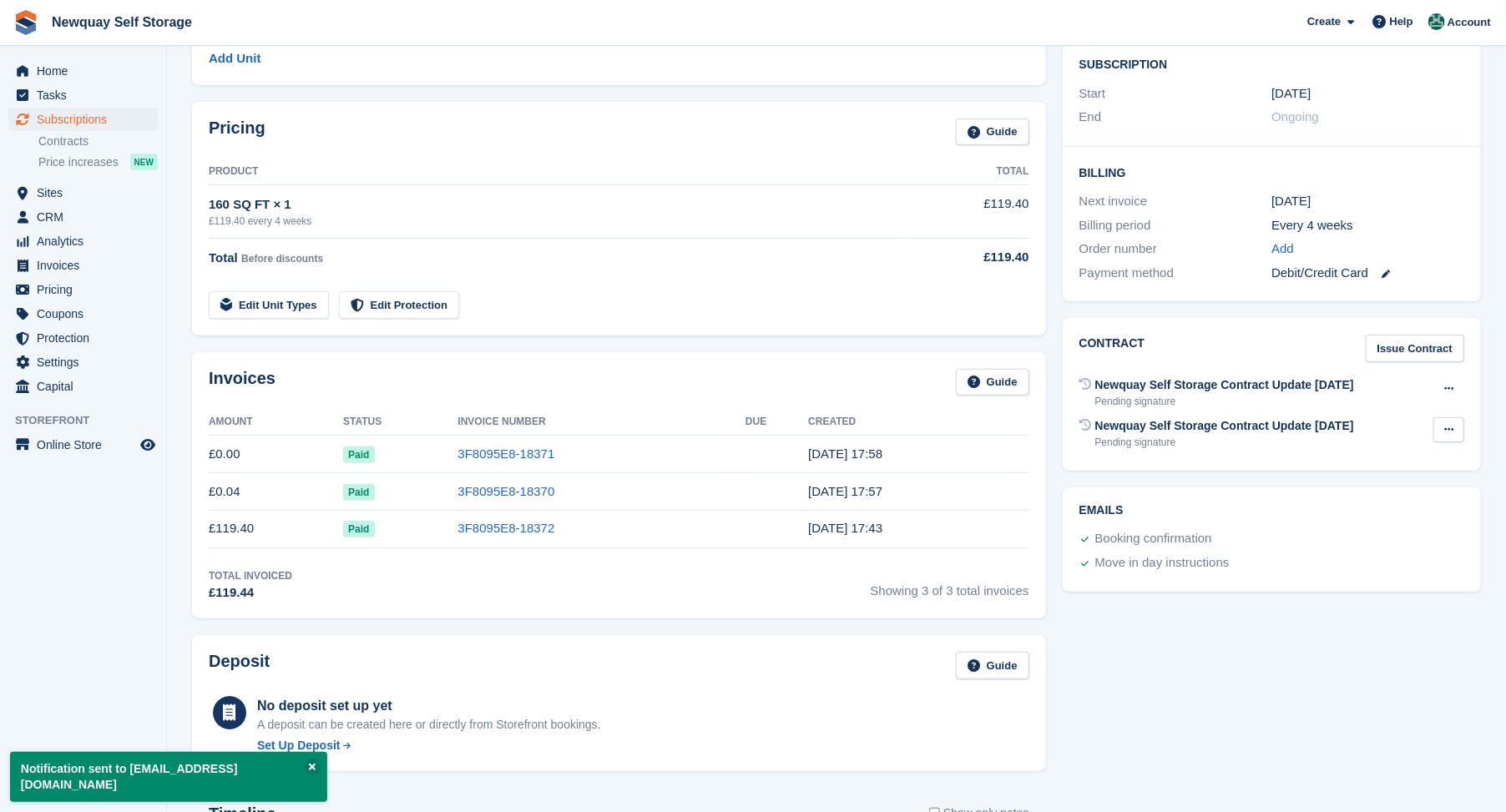
click at [1441, 427] on button at bounding box center [1448, 429] width 31 height 25
click at [1378, 550] on div "Move in day instructions" at bounding box center [1269, 562] width 389 height 24
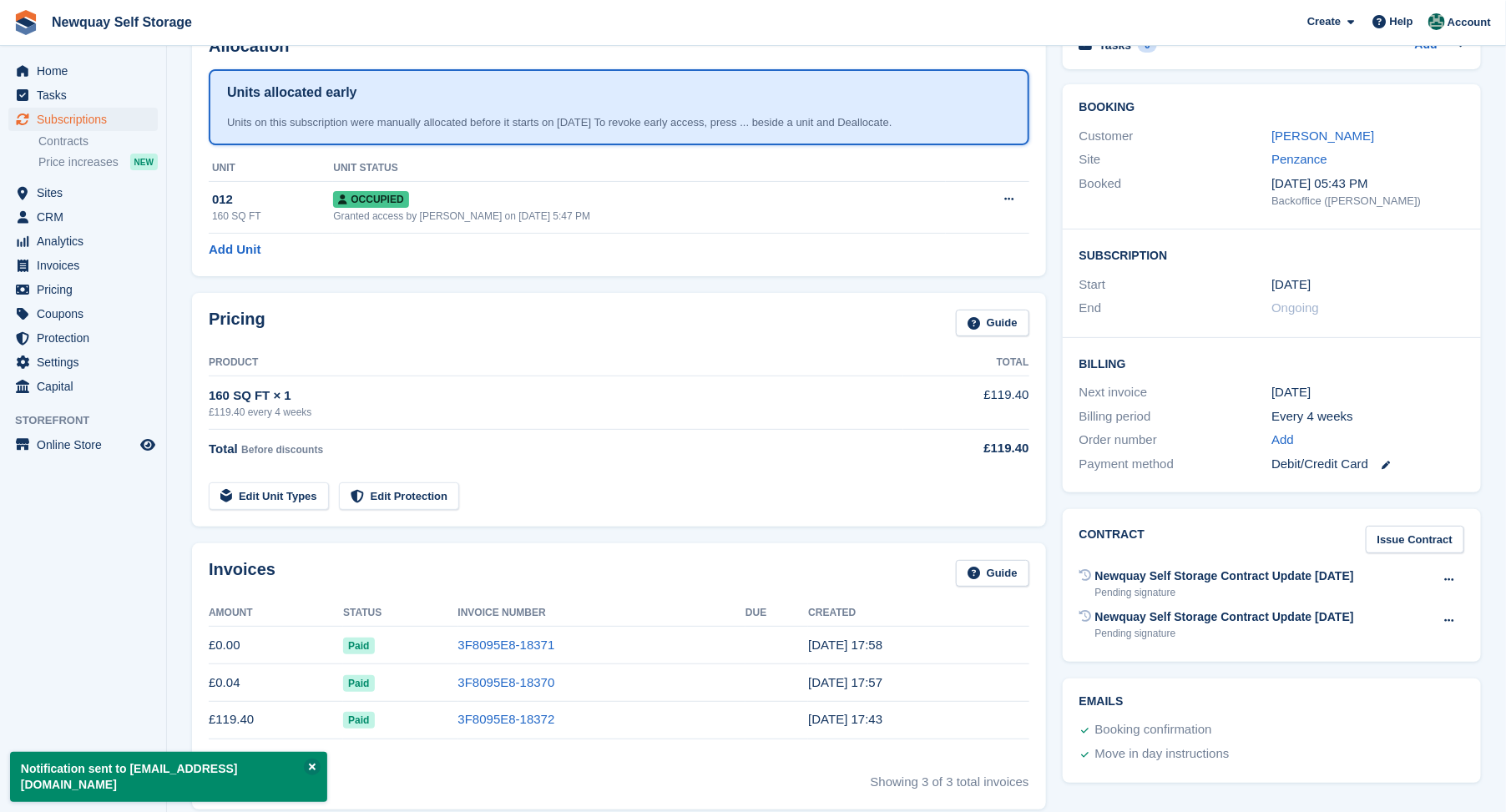
scroll to position [0, 0]
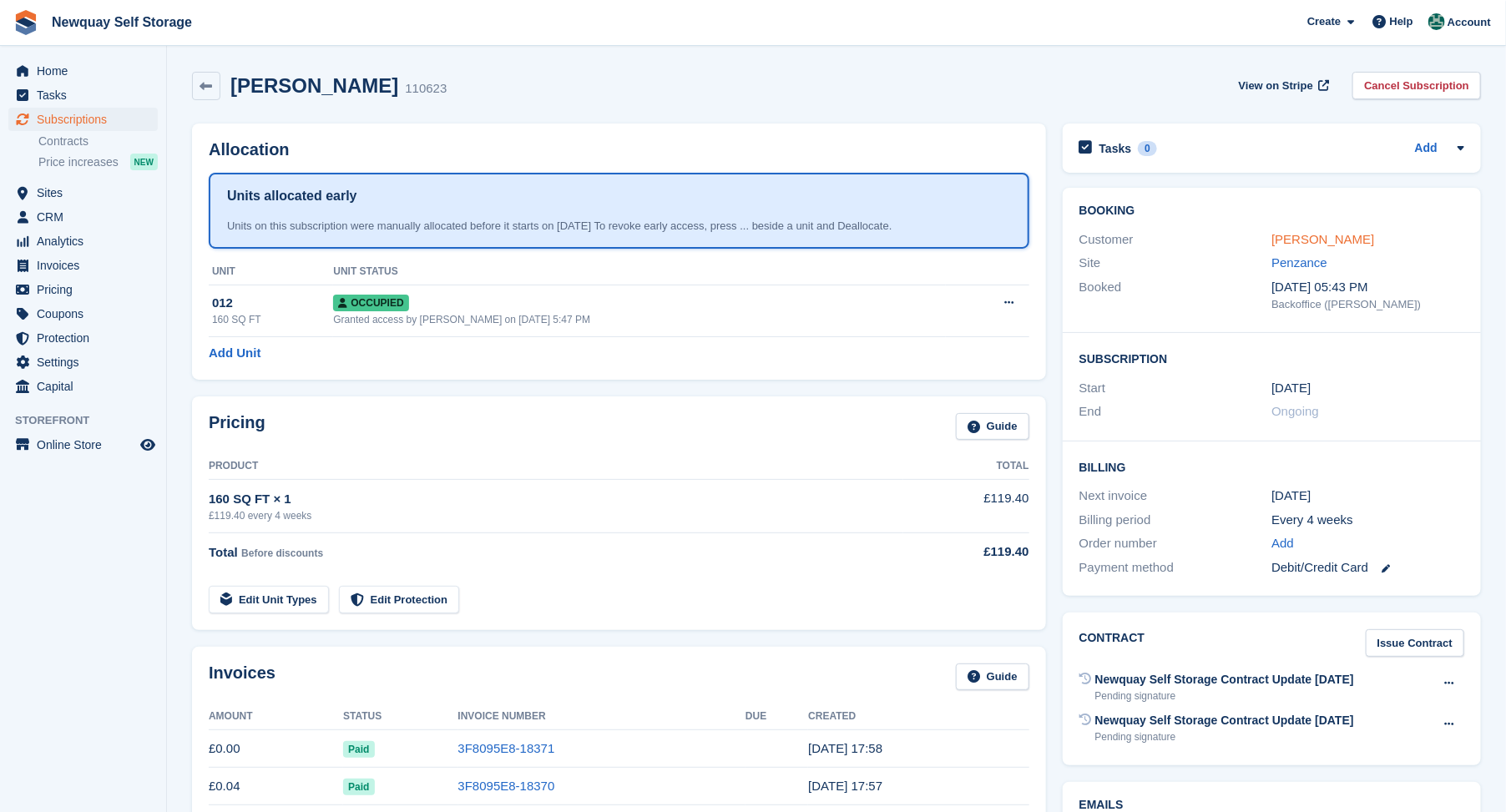
click at [1326, 245] on link "[PERSON_NAME]" at bounding box center [1322, 239] width 103 height 14
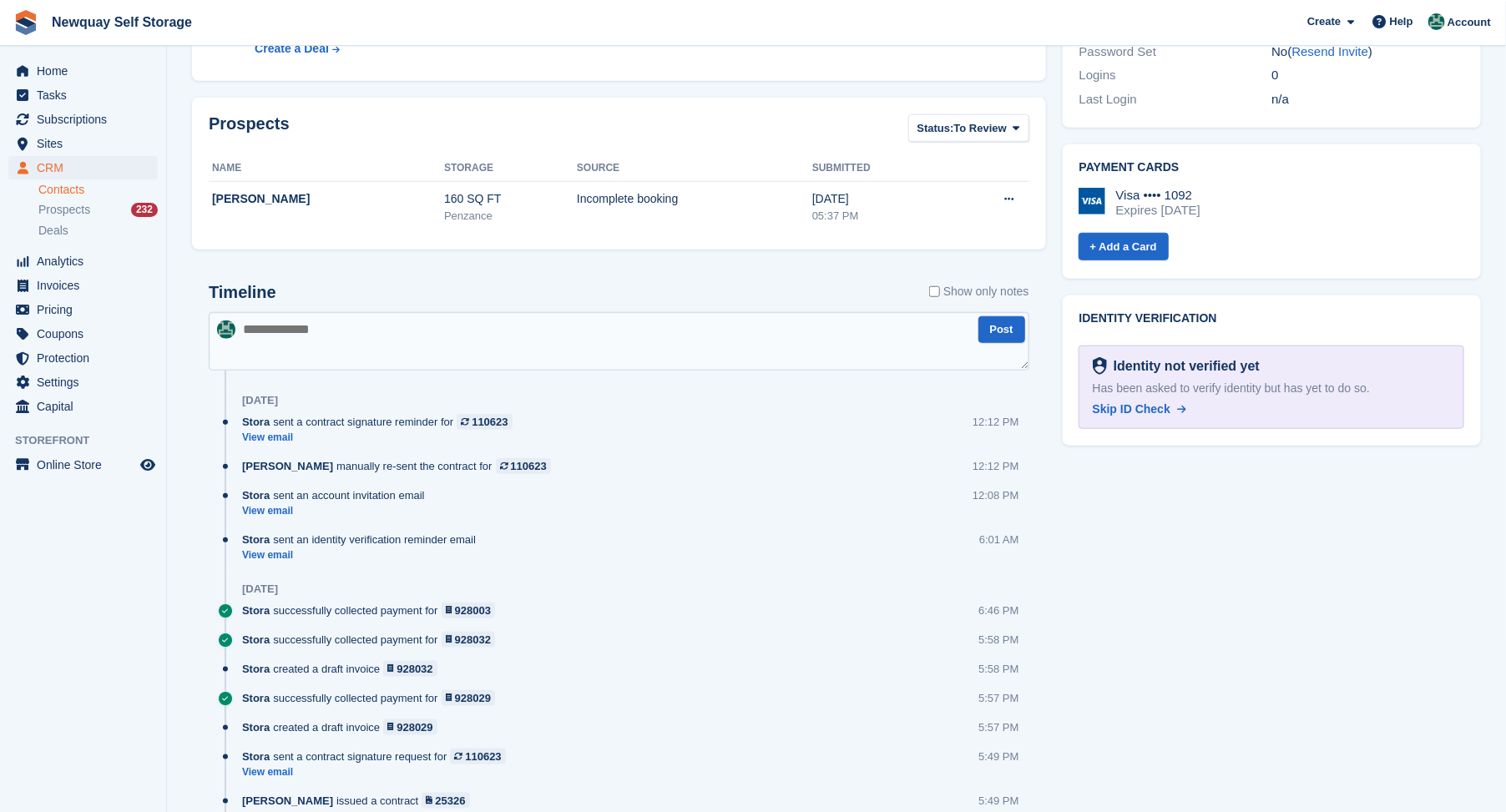
scroll to position [741, 0]
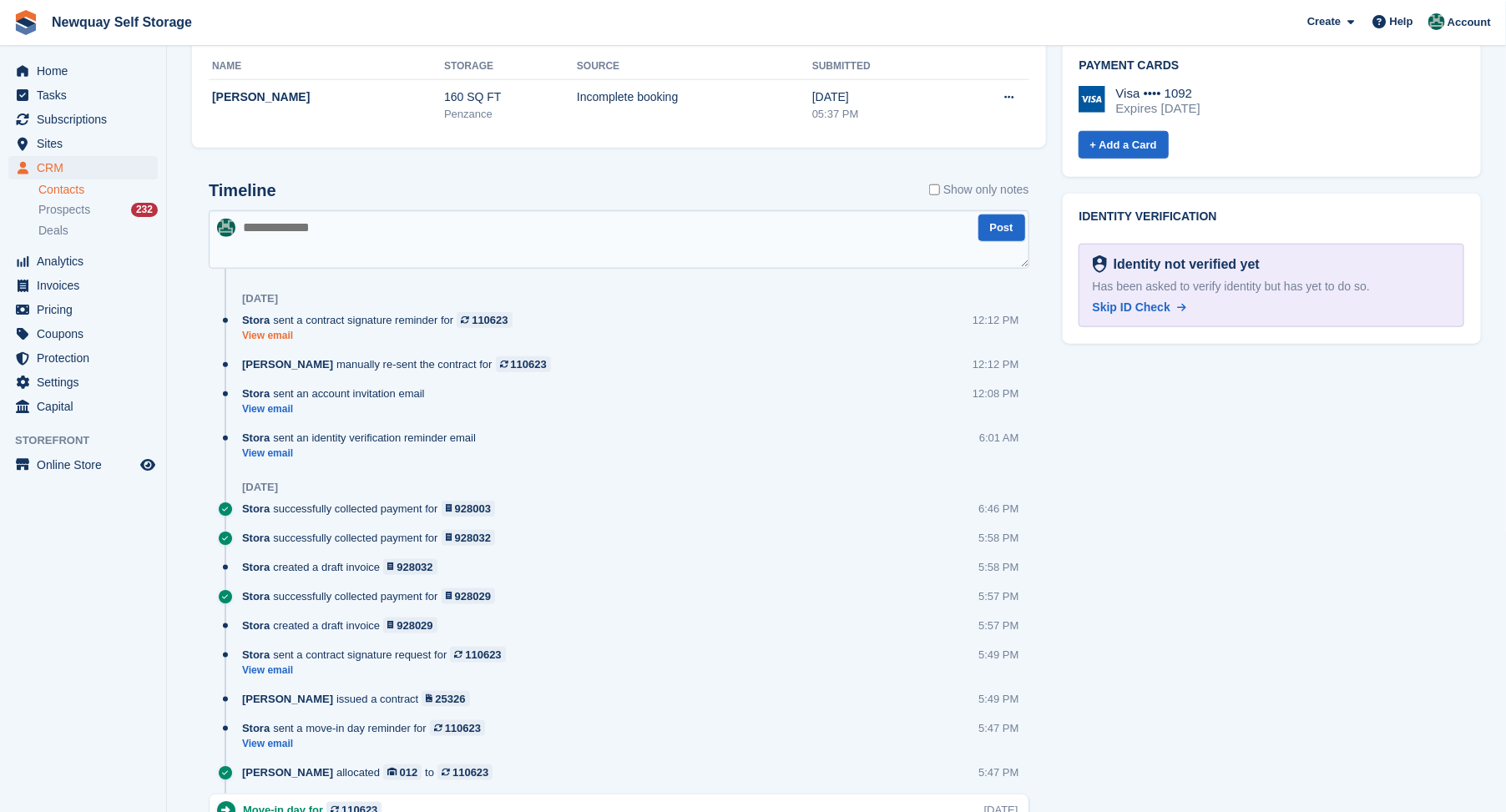
click at [264, 340] on link "View email" at bounding box center [382, 336] width 279 height 14
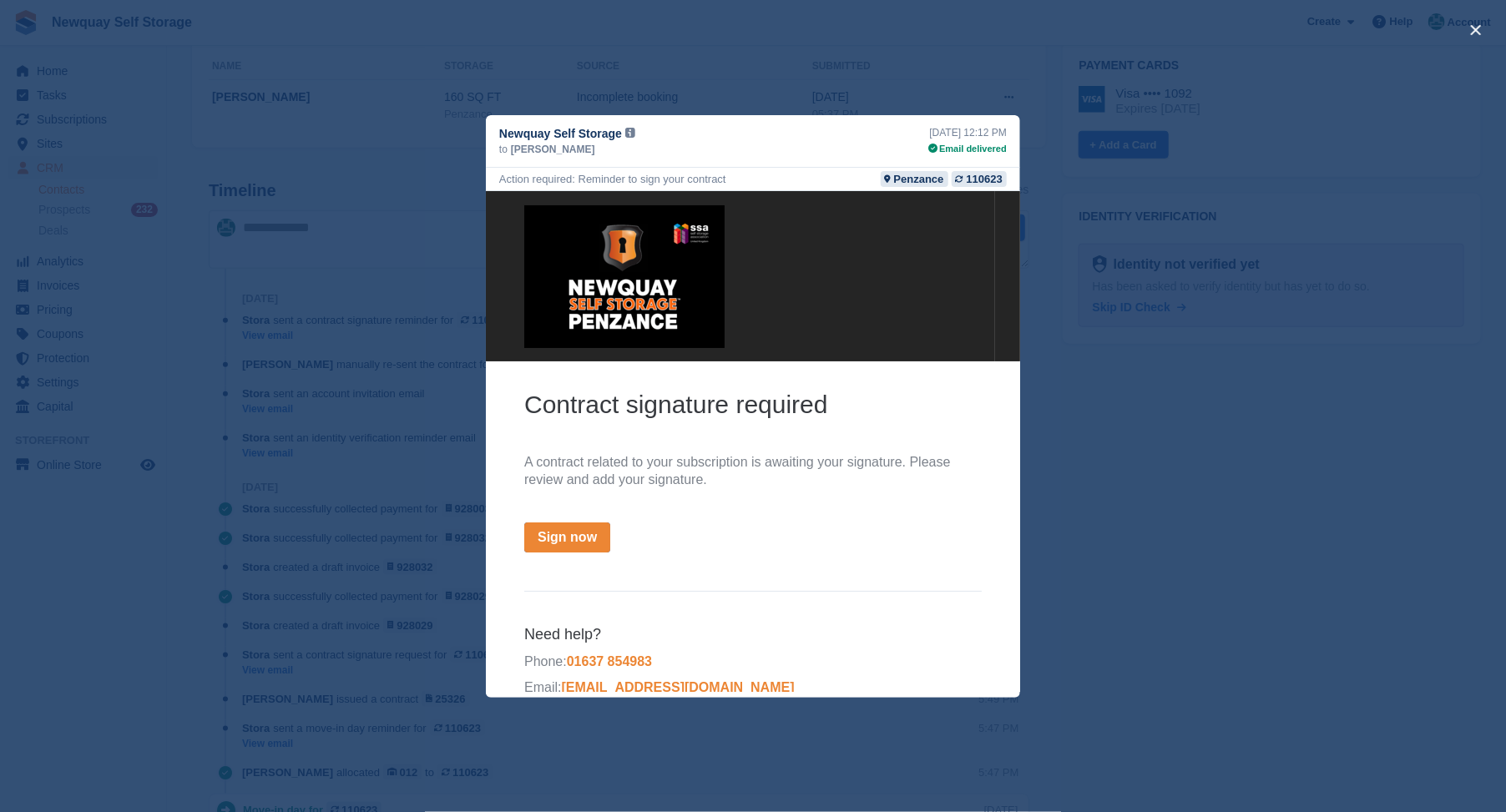
click at [1253, 388] on div "close" at bounding box center [753, 406] width 1506 height 812
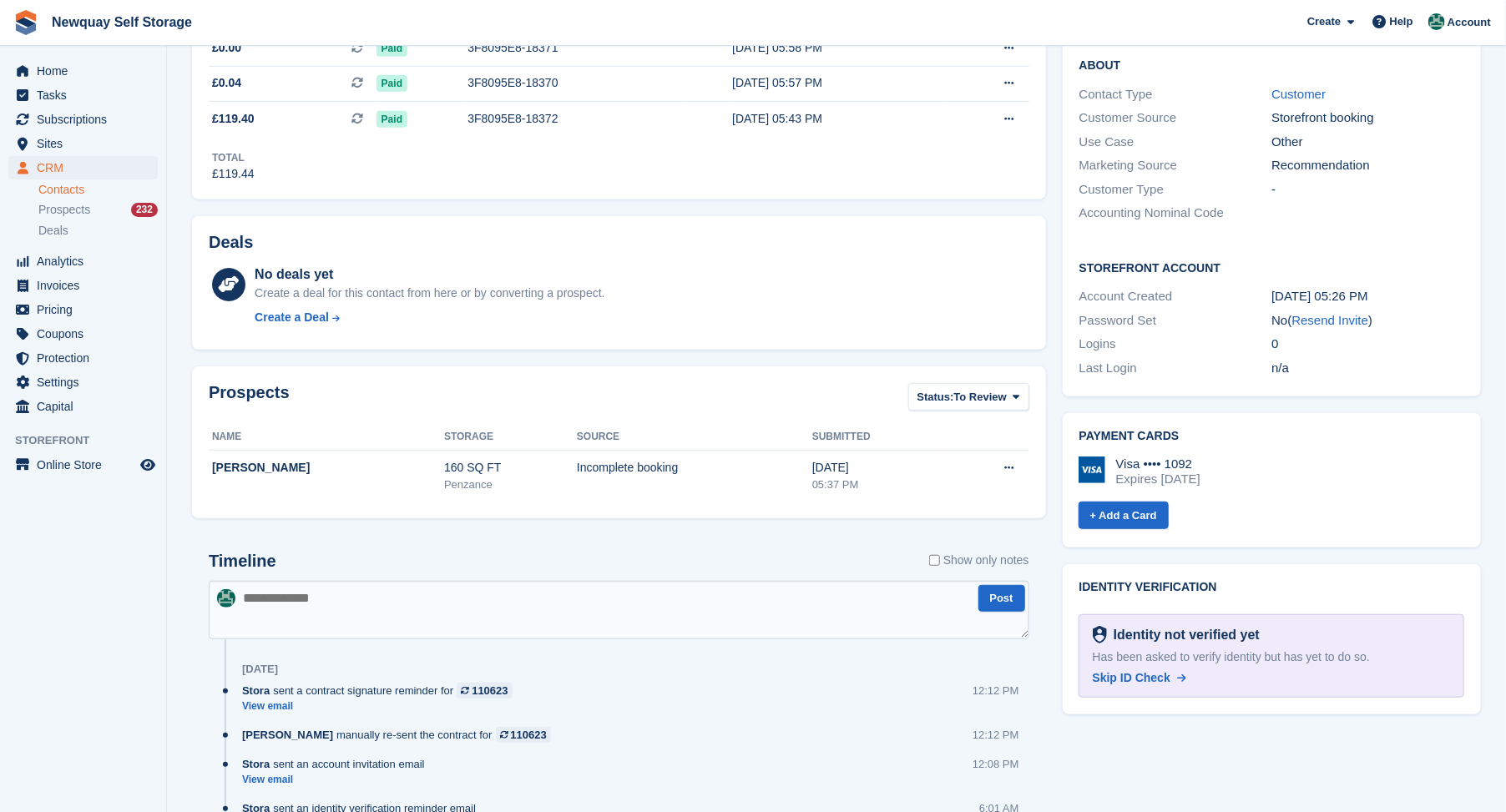
scroll to position [0, 0]
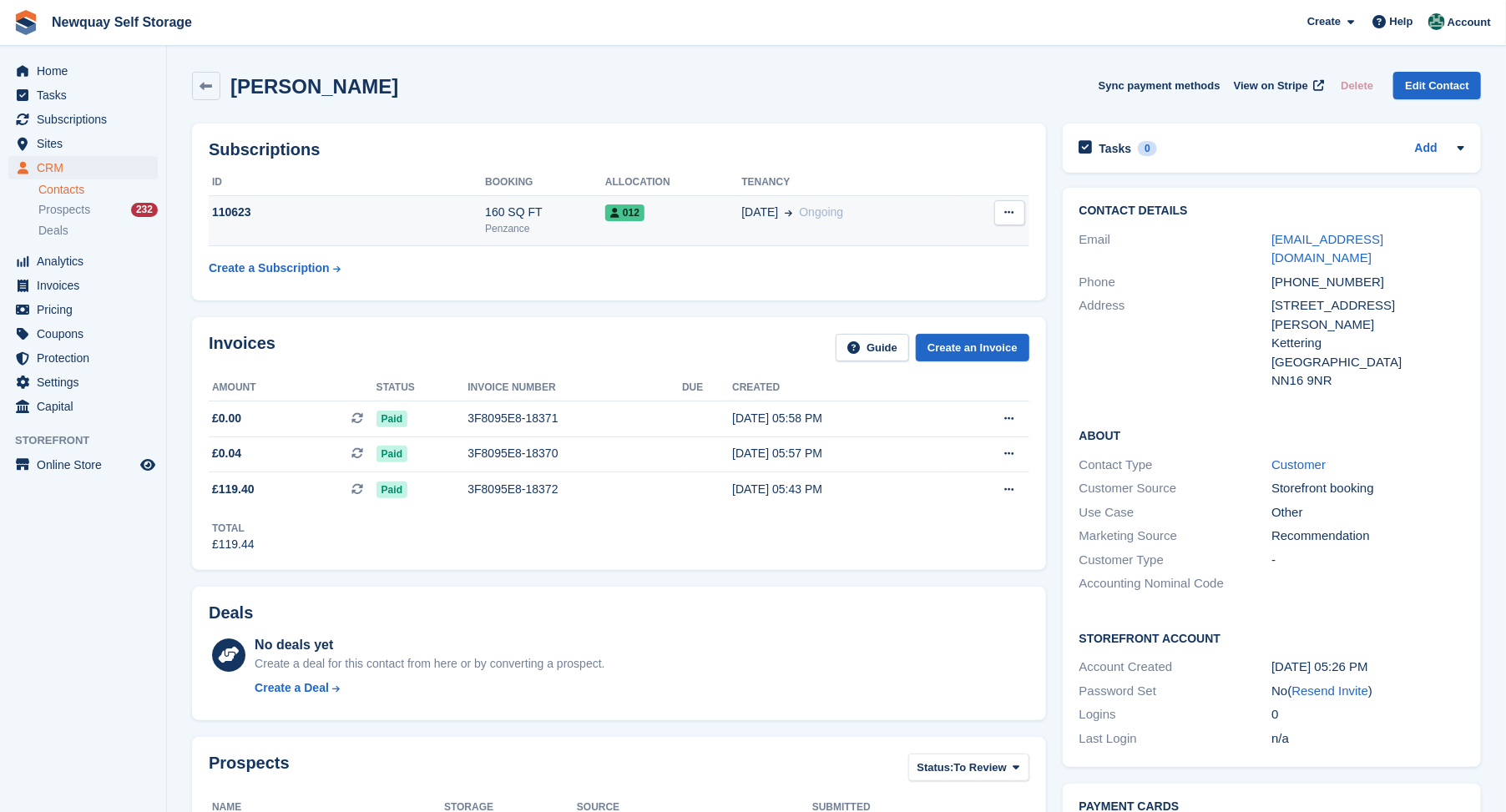
click at [424, 206] on div "110623" at bounding box center [346, 212] width 277 height 17
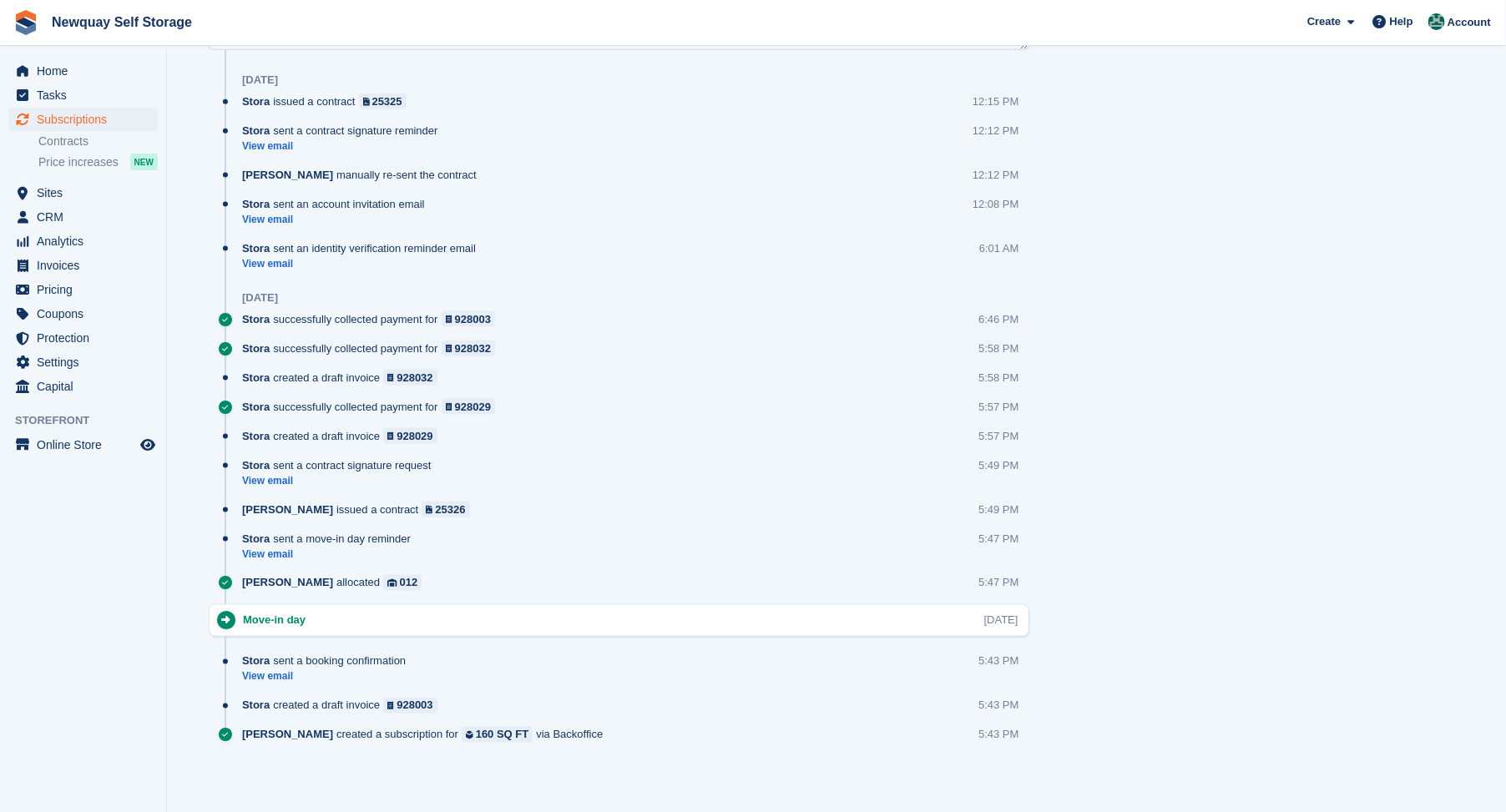
scroll to position [1138, 0]
click at [756, 569] on div "Stora sent a move-in day reminder View email 5:47 PM" at bounding box center [636, 549] width 787 height 44
click at [769, 521] on div "[PERSON_NAME] issued a contract 25326 5:49 PM" at bounding box center [636, 513] width 787 height 29
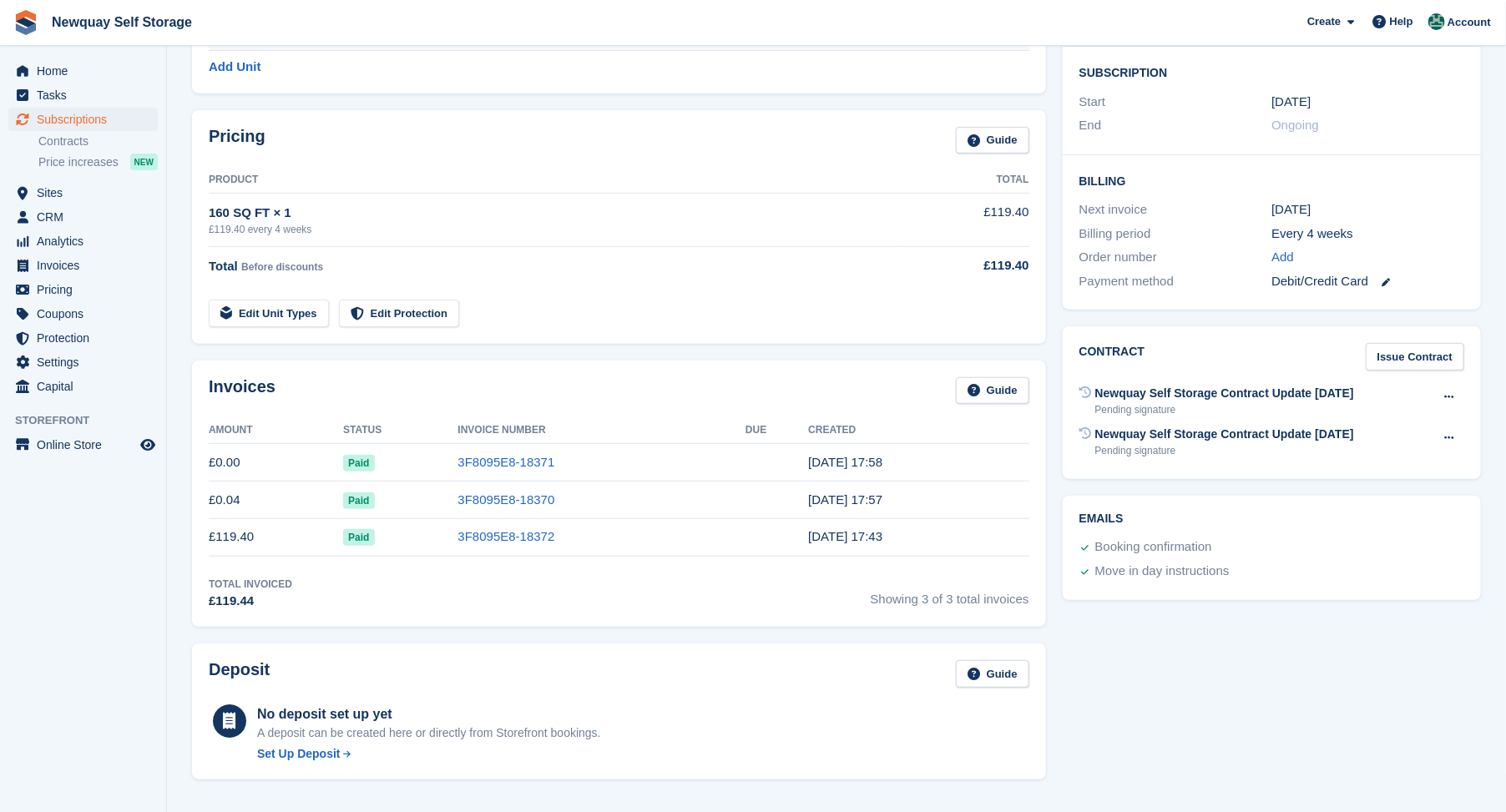
scroll to position [27, 0]
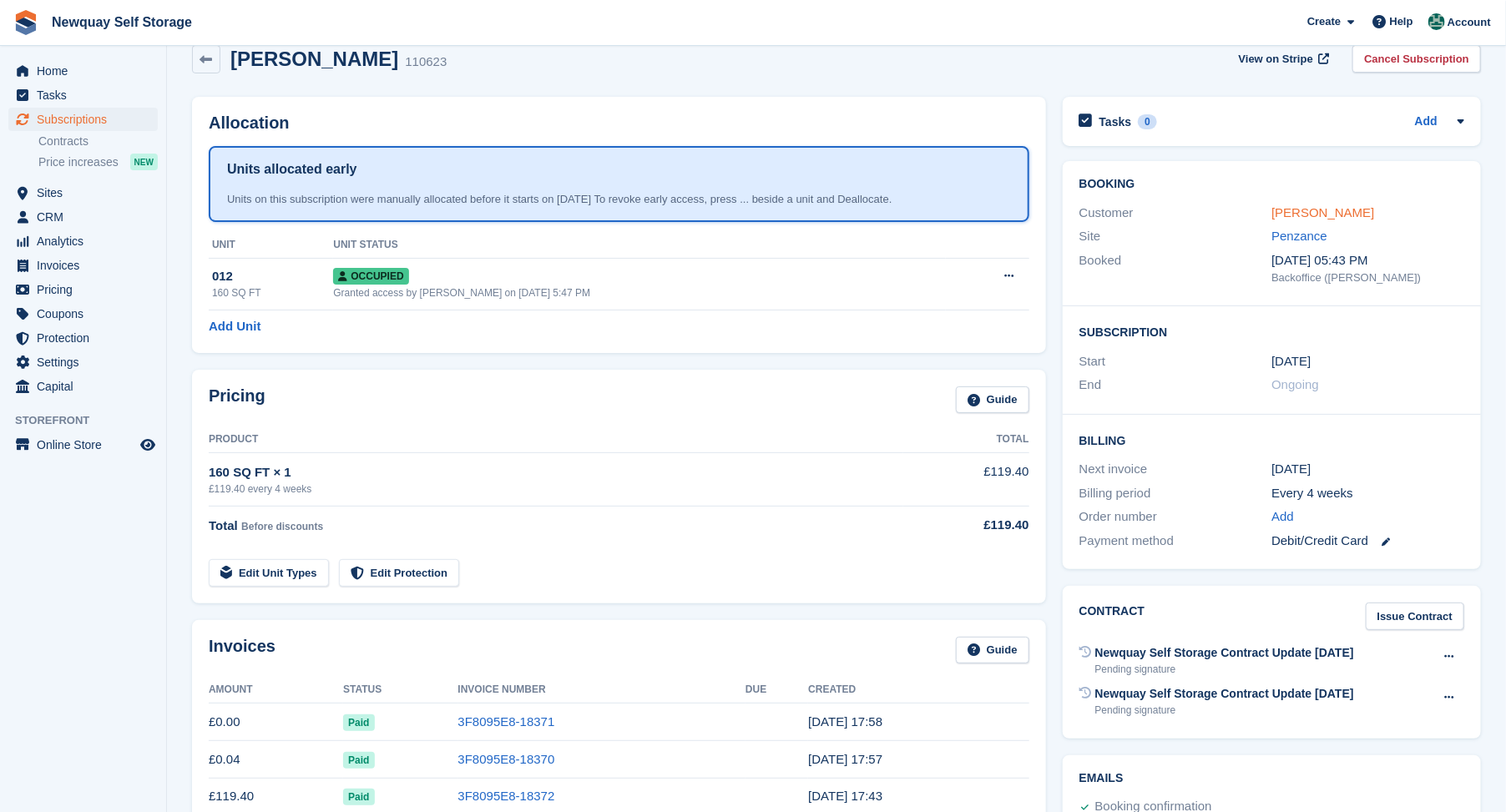
click at [1351, 211] on link "[PERSON_NAME]" at bounding box center [1322, 212] width 103 height 14
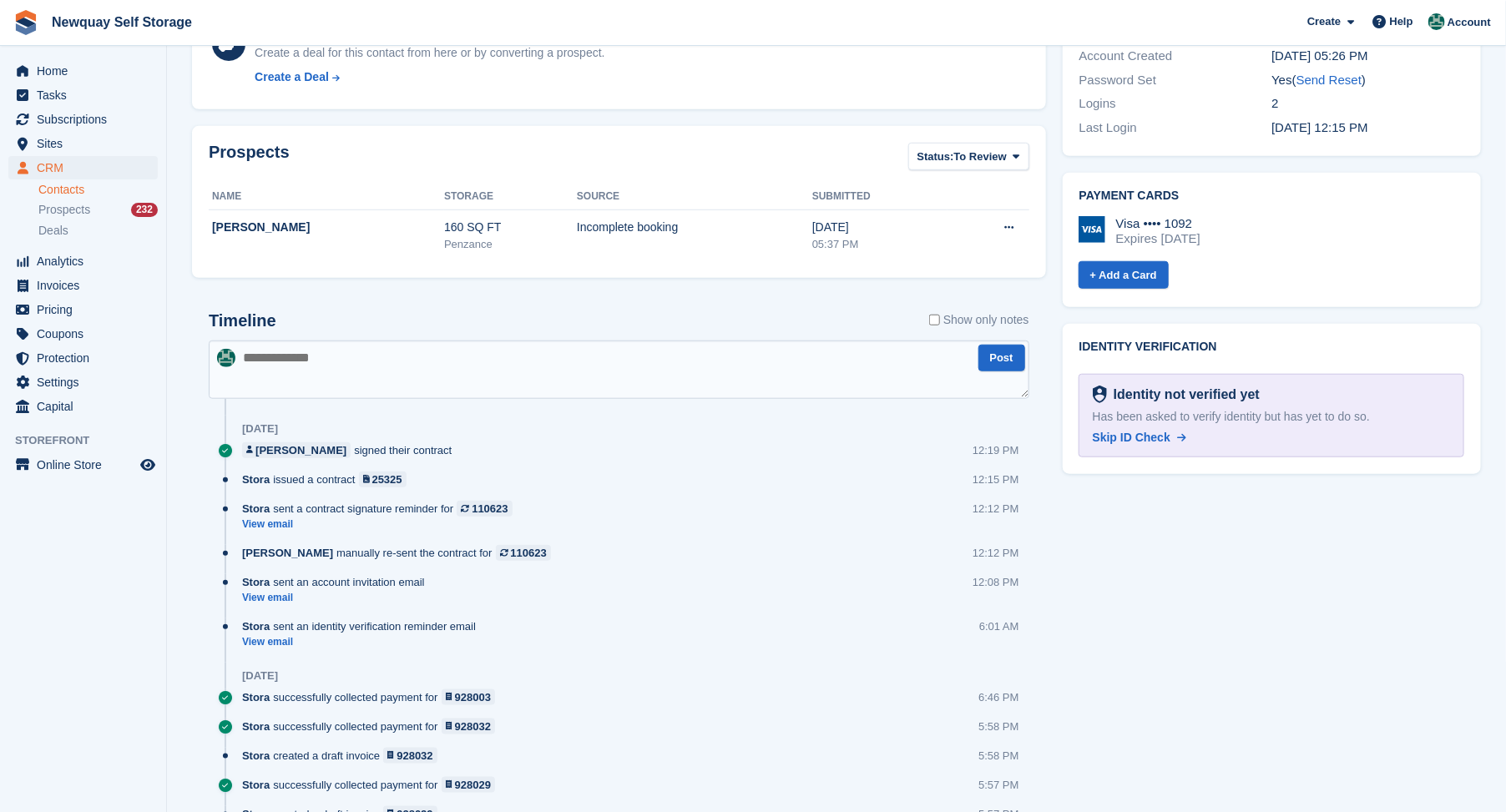
scroll to position [741, 0]
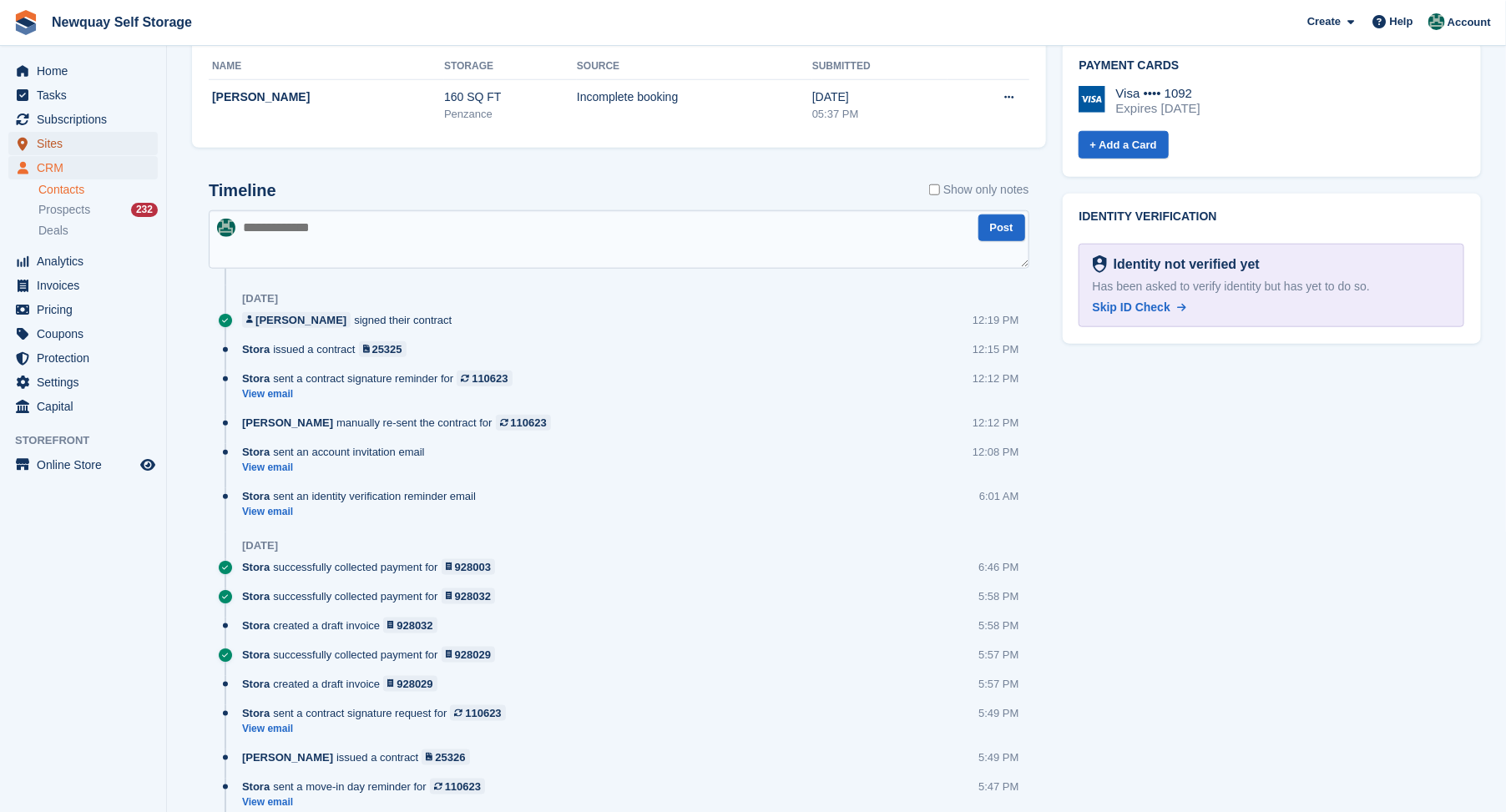
click at [39, 143] on span "Sites" at bounding box center [87, 143] width 100 height 23
